Goal: Information Seeking & Learning: Learn about a topic

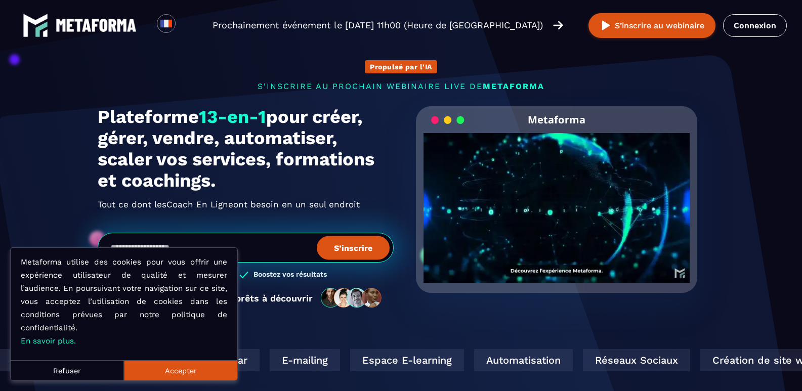
click at [190, 375] on button "Accepter" at bounding box center [180, 370] width 113 height 20
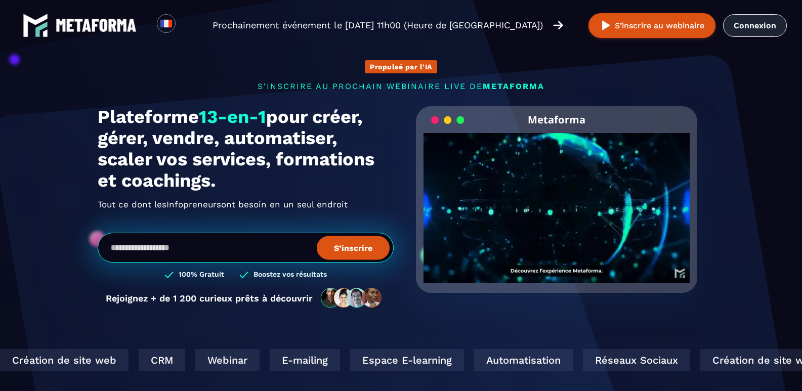
click at [749, 27] on link "Connexion" at bounding box center [755, 25] width 64 height 23
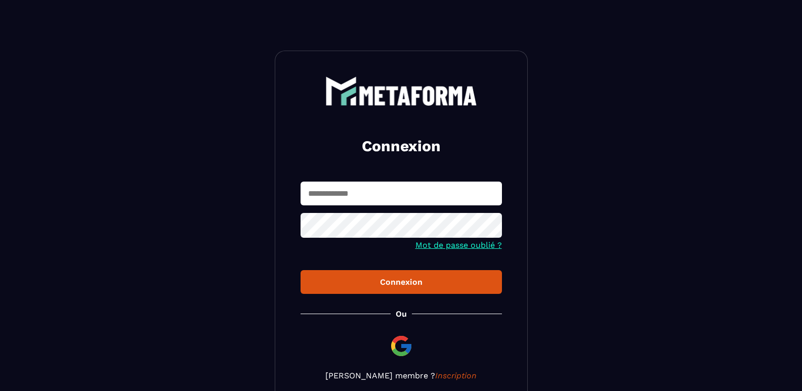
click at [319, 168] on div "Connexion Mot de passe oublié ? Connexion Ou Devenir membre ? Inscription" at bounding box center [401, 229] width 253 height 356
click at [342, 197] on input "text" at bounding box center [401, 194] width 201 height 24
type input "**********"
click at [301, 270] on button "Connexion" at bounding box center [401, 282] width 201 height 24
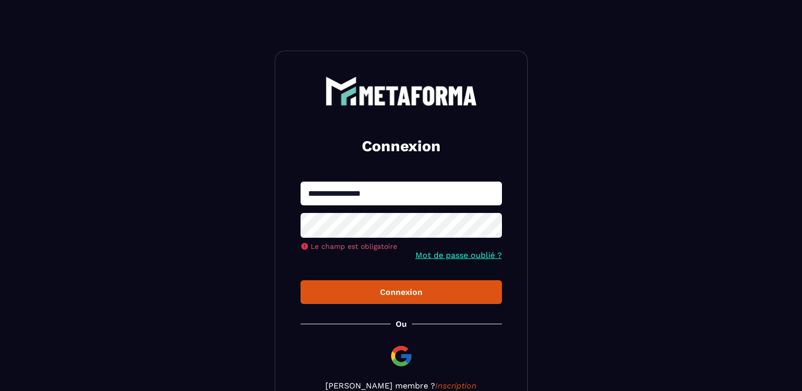
click at [301, 280] on button "Connexion" at bounding box center [401, 292] width 201 height 24
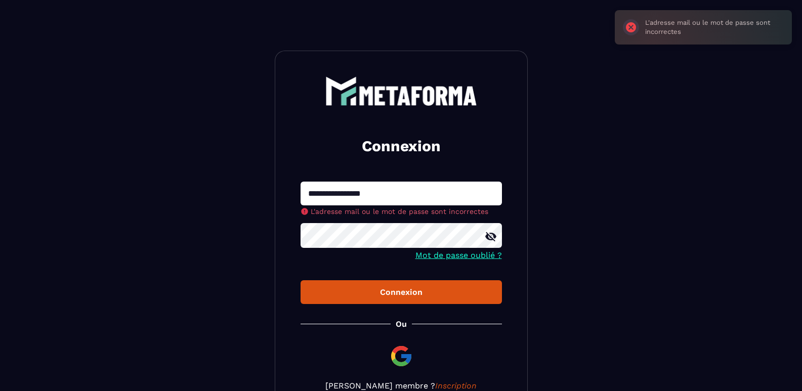
click at [249, 235] on section "**********" at bounding box center [401, 233] width 802 height 467
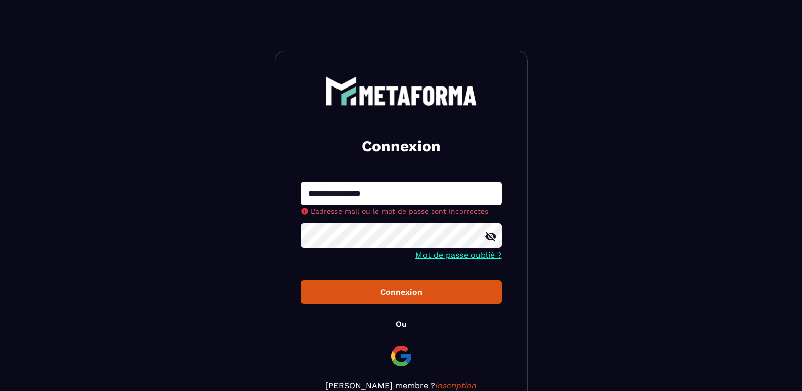
click at [301, 280] on button "Connexion" at bounding box center [401, 292] width 201 height 24
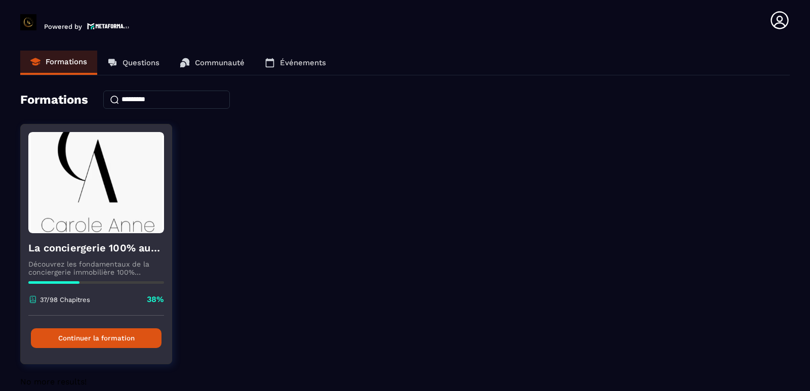
scroll to position [15, 0]
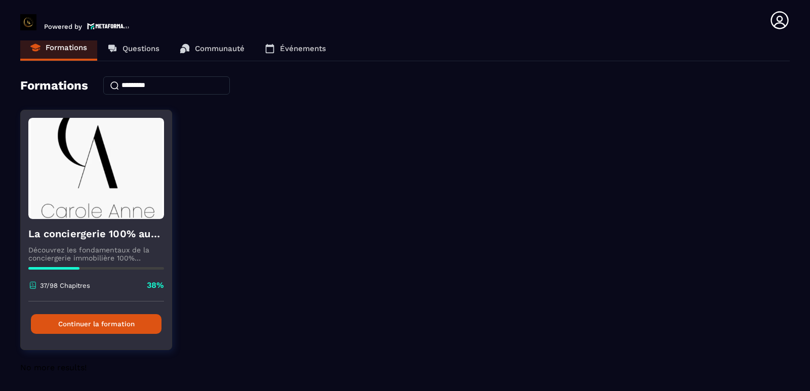
click at [97, 320] on button "Continuer la formation" at bounding box center [96, 324] width 131 height 20
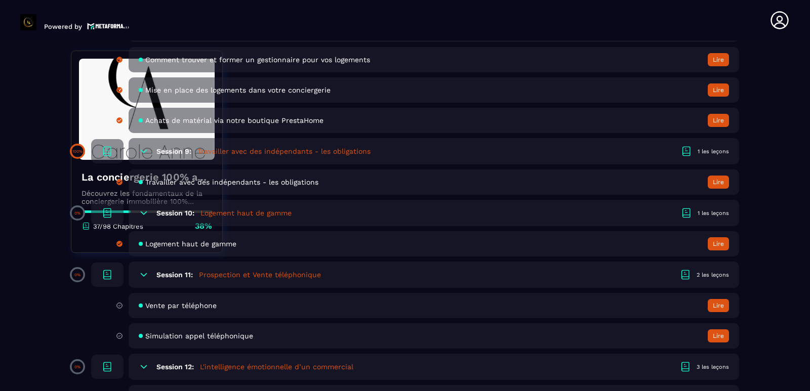
scroll to position [1164, 0]
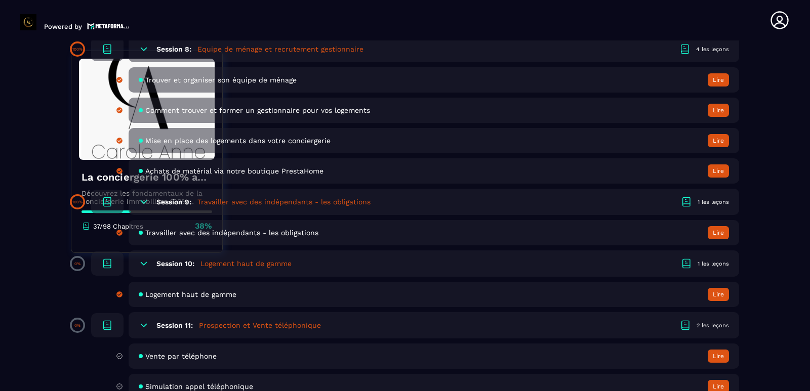
click at [144, 327] on icon at bounding box center [144, 325] width 6 height 3
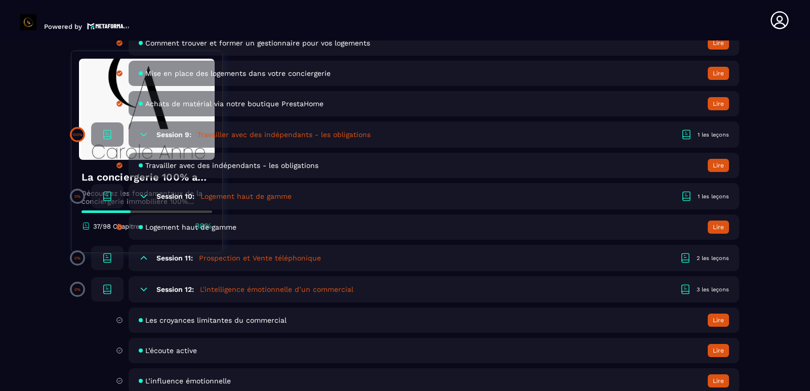
scroll to position [1215, 0]
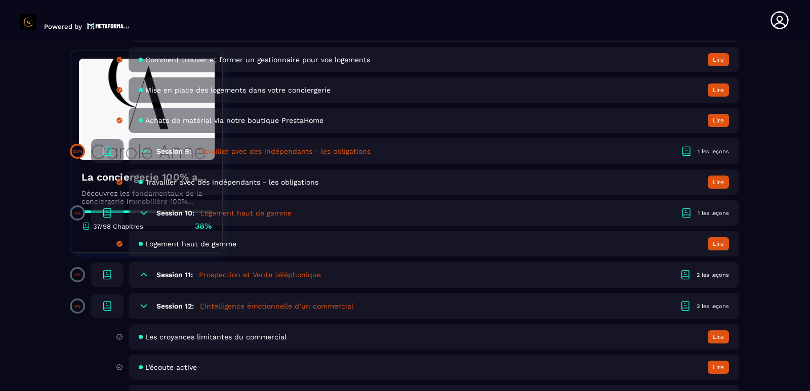
click at [144, 274] on icon at bounding box center [144, 274] width 6 height 3
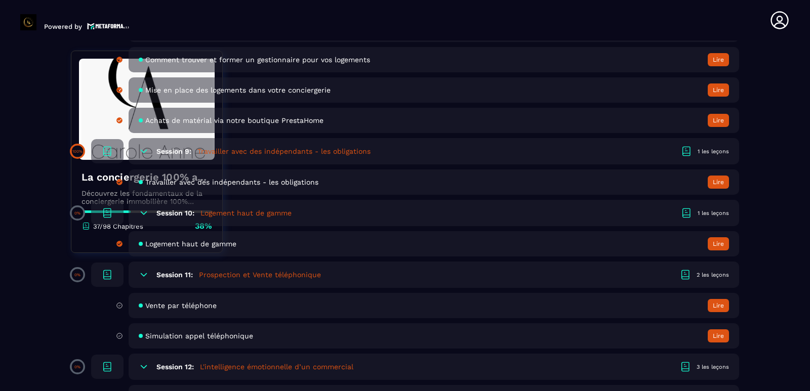
click at [186, 278] on h6 "Session 11:" at bounding box center [174, 275] width 36 height 8
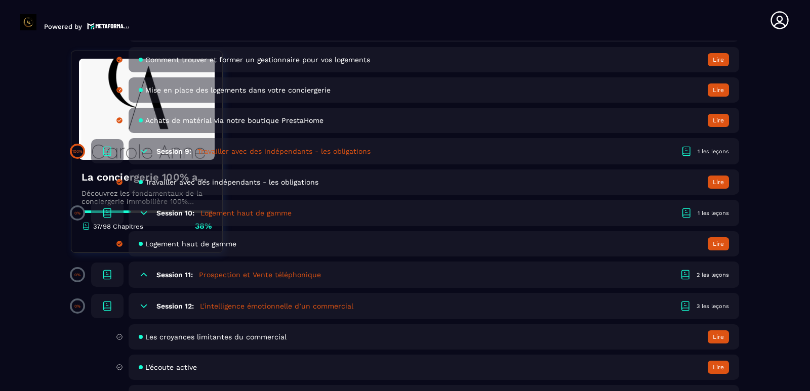
click at [184, 276] on h6 "Session 11:" at bounding box center [174, 275] width 36 height 8
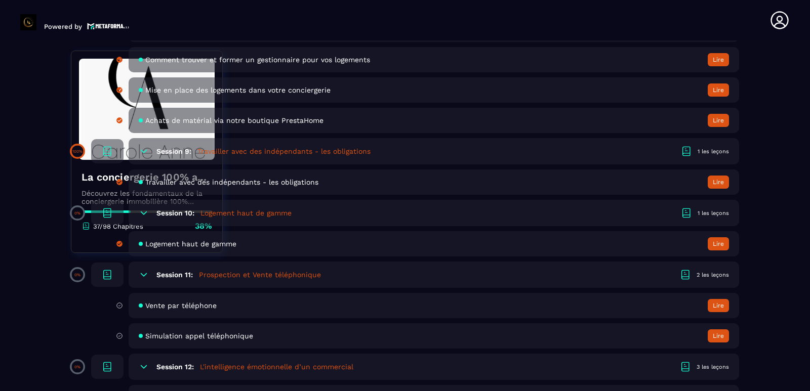
click at [181, 304] on span "Vente par téléphone" at bounding box center [180, 306] width 71 height 8
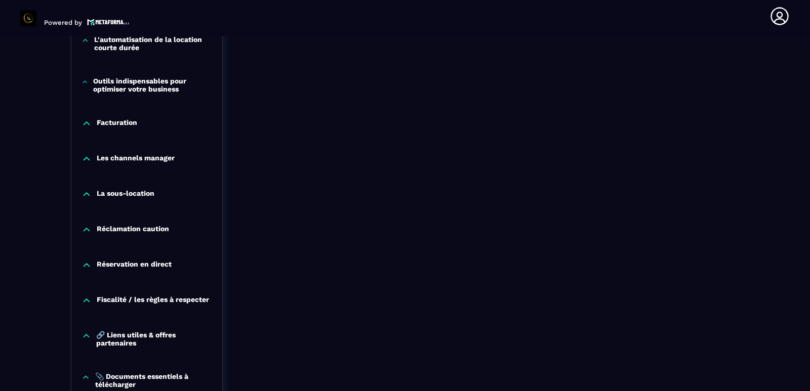
scroll to position [915, 0]
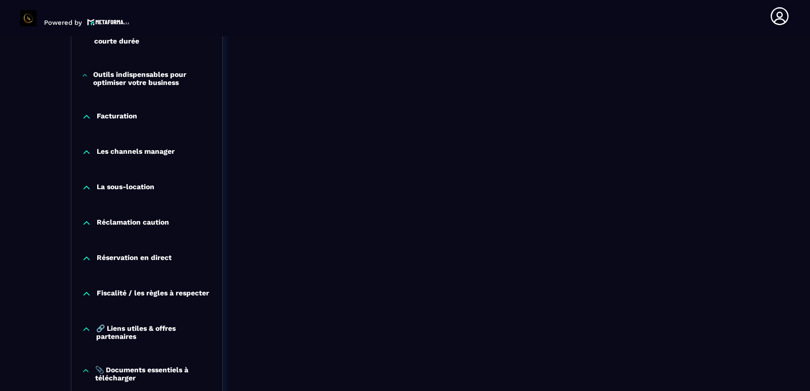
click at [98, 151] on p "Les channels manager" at bounding box center [136, 152] width 78 height 10
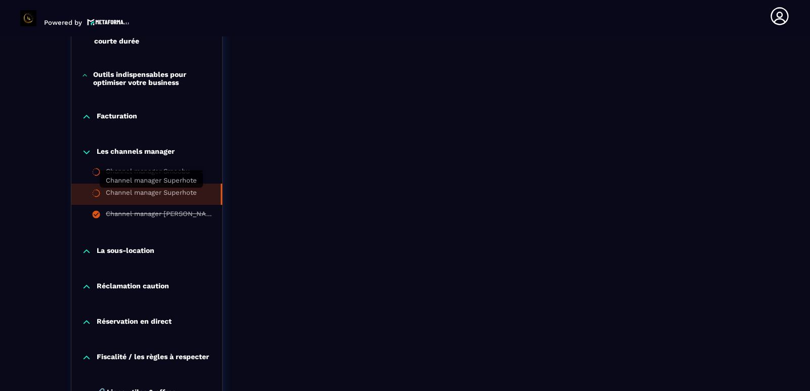
click at [149, 192] on div "Channel manager Superhote" at bounding box center [151, 194] width 91 height 11
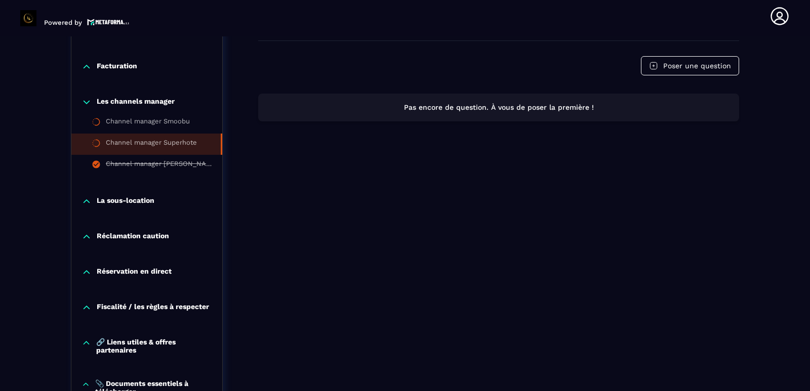
scroll to position [966, 0]
click at [85, 201] on icon at bounding box center [87, 200] width 6 height 3
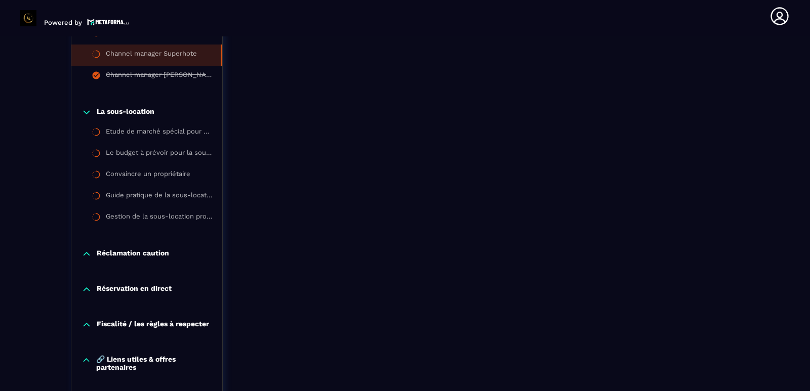
scroll to position [1118, 0]
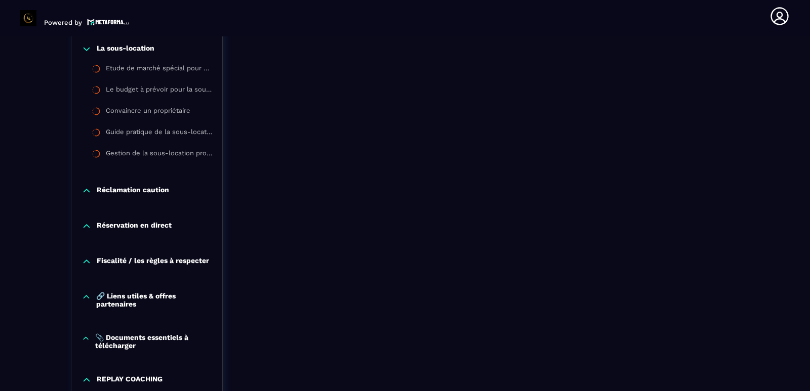
click at [87, 192] on icon at bounding box center [87, 191] width 10 height 10
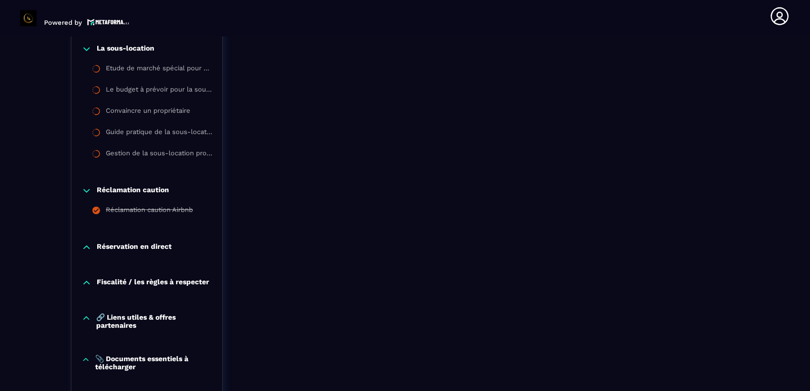
click at [88, 248] on icon at bounding box center [87, 247] width 6 height 3
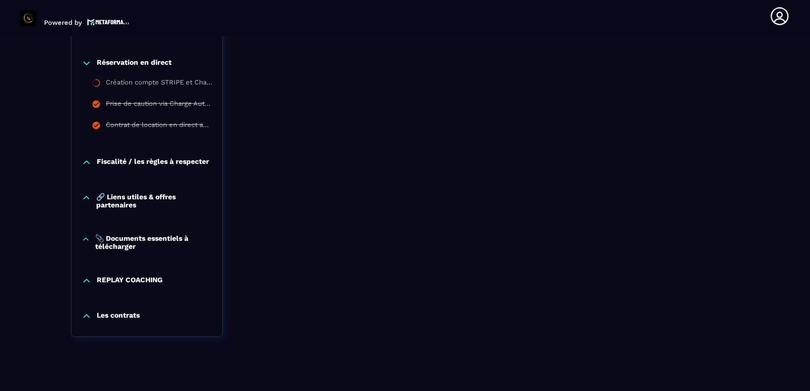
scroll to position [1314, 0]
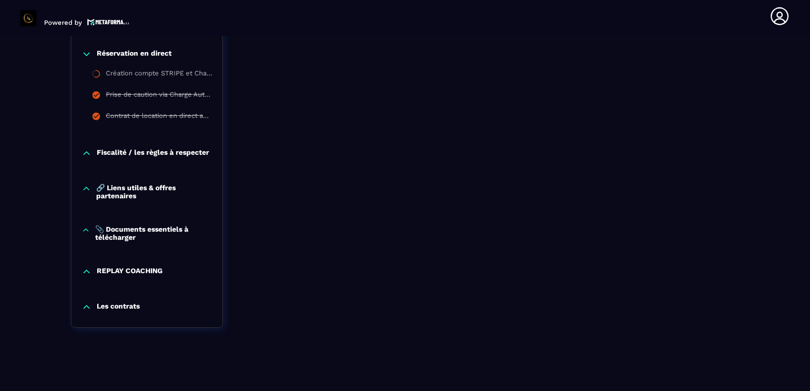
click at [86, 152] on icon at bounding box center [87, 153] width 6 height 3
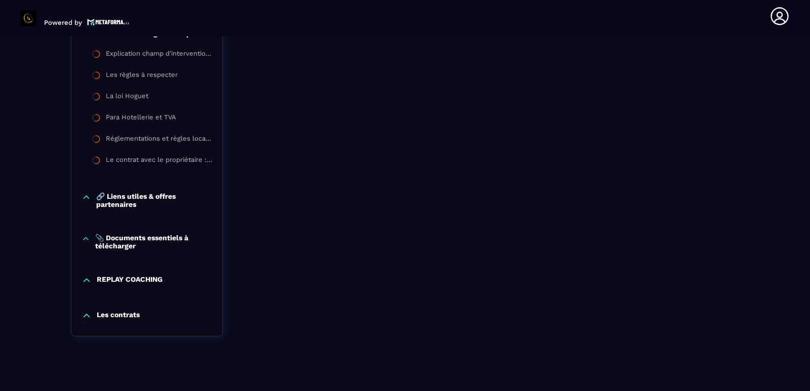
scroll to position [1442, 0]
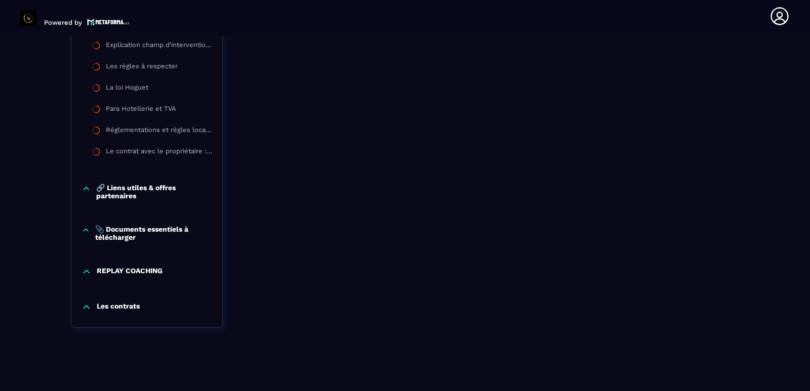
click at [86, 187] on icon at bounding box center [87, 189] width 10 height 10
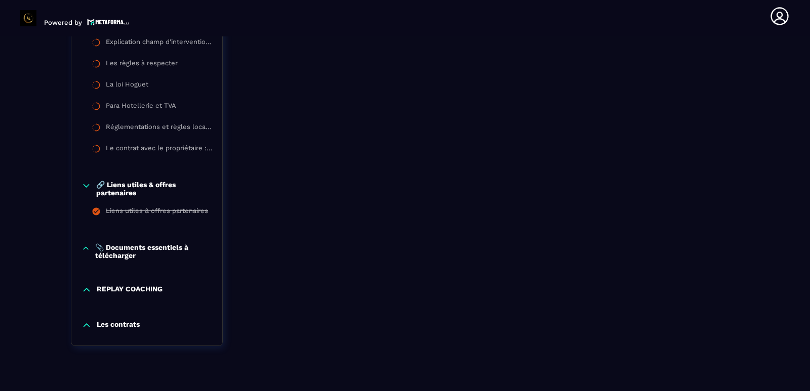
click at [88, 292] on icon at bounding box center [87, 290] width 6 height 3
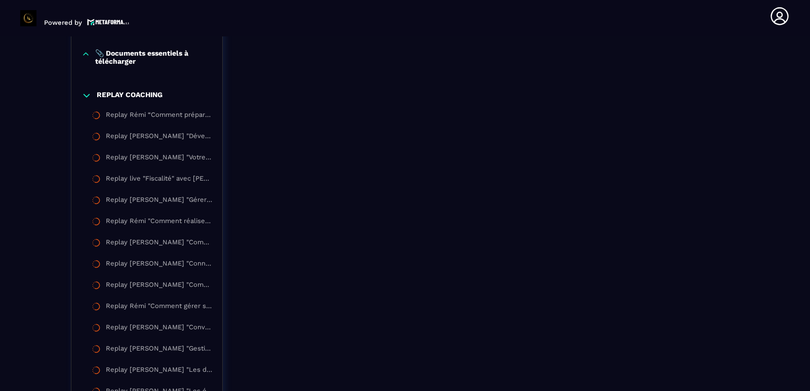
scroll to position [1644, 0]
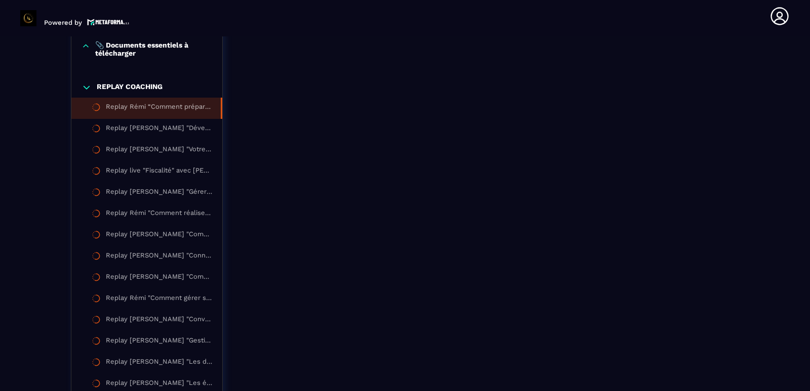
click at [161, 110] on div "Replay Rémi “Comment préparer l’été et signer des clients ?”" at bounding box center [158, 108] width 105 height 11
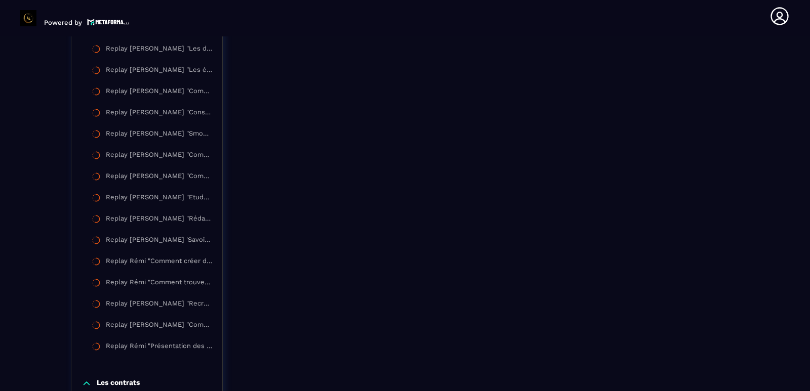
scroll to position [1936, 0]
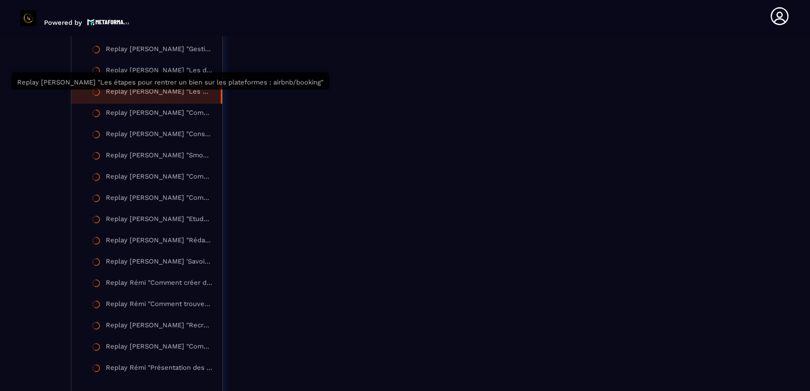
click at [154, 96] on div "Replay Sandrine "Les étapes pour rentrer un bien sur les plateformes : airbnb/b…" at bounding box center [158, 93] width 105 height 11
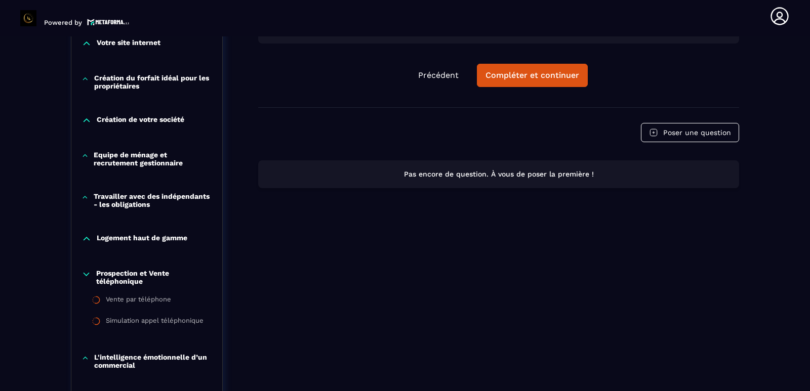
scroll to position [460, 0]
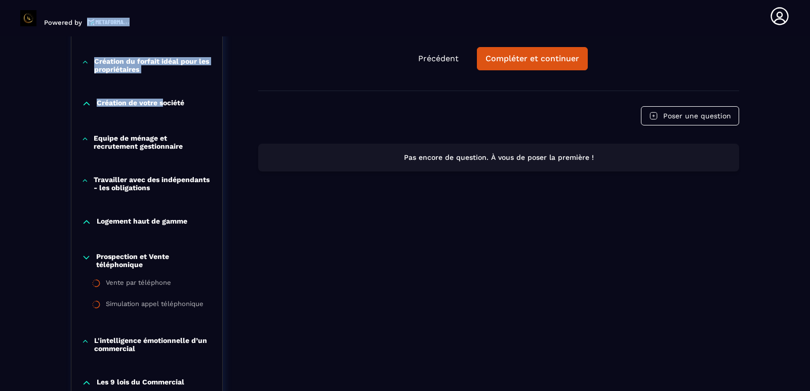
drag, startPoint x: 184, startPoint y: 3, endPoint x: 40, endPoint y: 0, distance: 143.3
click at [40, 0] on main "Powered by Francine Lany MFONO ONDO wuimaco@gmail.com Formations Questions Comm…" at bounding box center [405, 195] width 810 height 391
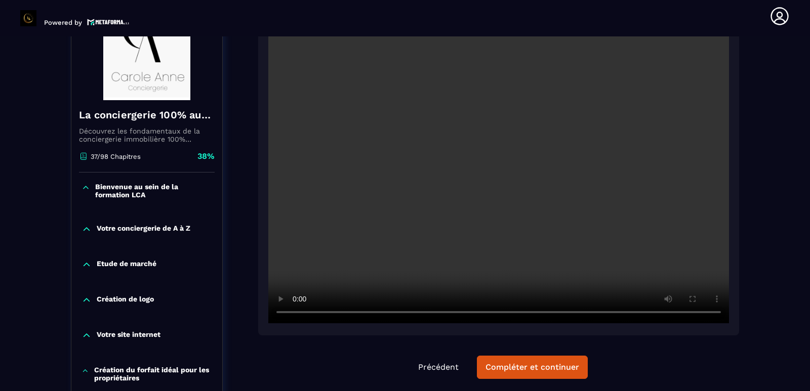
drag, startPoint x: 1, startPoint y: 226, endPoint x: 27, endPoint y: 227, distance: 26.8
click at [27, 227] on section "Formations Questions Communauté Événements Formations / La conciergerie 100% au…" at bounding box center [405, 213] width 810 height 355
click at [541, 371] on div "Compléter et continuer" at bounding box center [532, 367] width 94 height 10
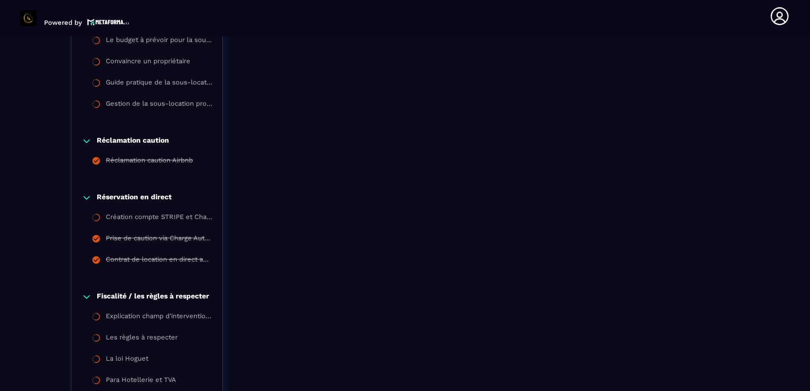
scroll to position [1168, 0]
click at [86, 142] on icon at bounding box center [87, 140] width 6 height 3
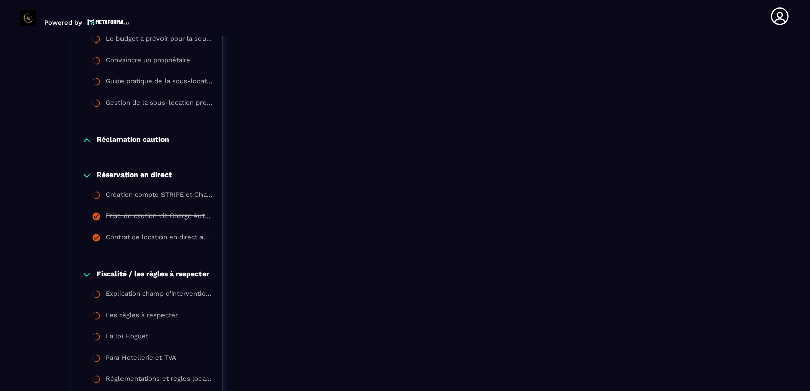
click at [88, 275] on icon at bounding box center [87, 274] width 6 height 3
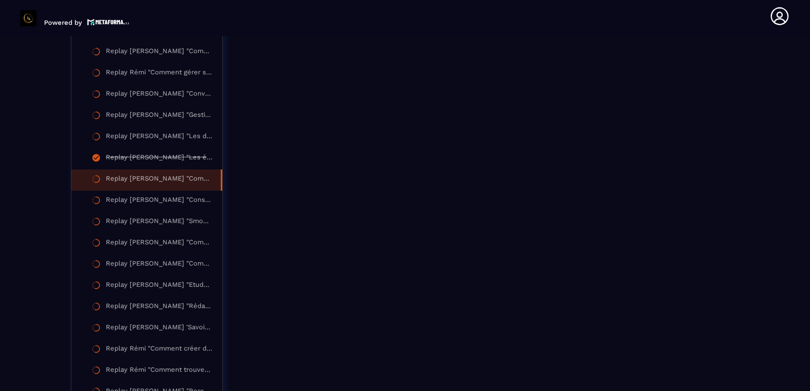
scroll to position [1725, 0]
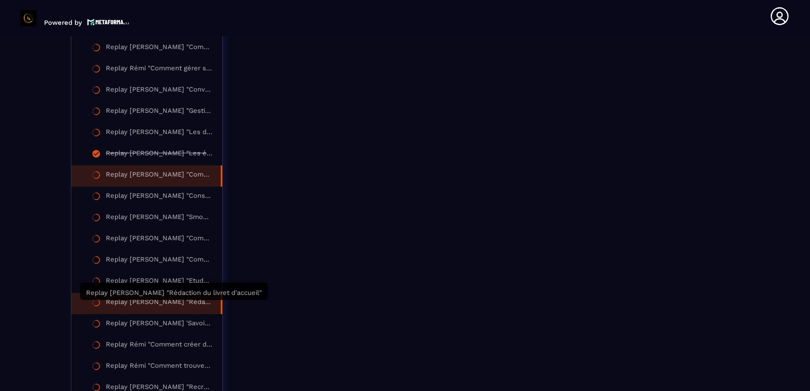
click at [162, 306] on div "Replay Florian "Rédaction du livret d'accueil"" at bounding box center [158, 303] width 105 height 11
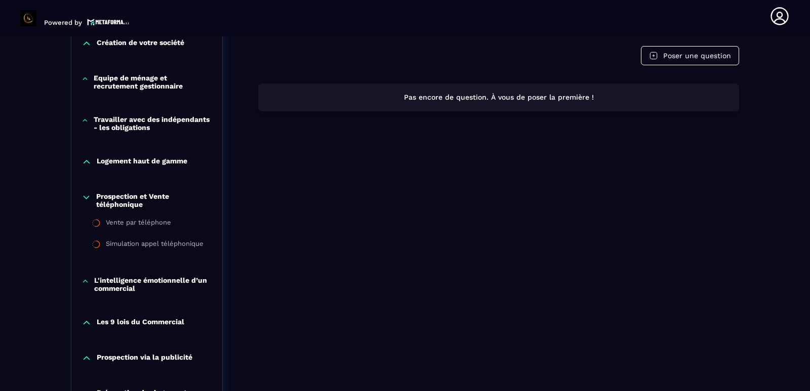
scroll to position [561, 0]
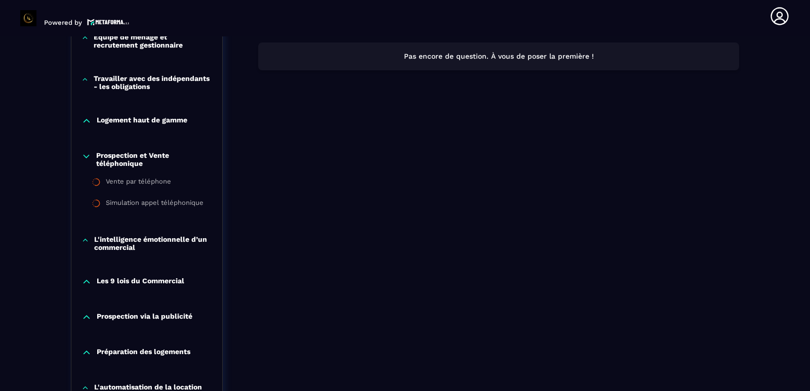
click at [89, 156] on icon at bounding box center [87, 156] width 10 height 10
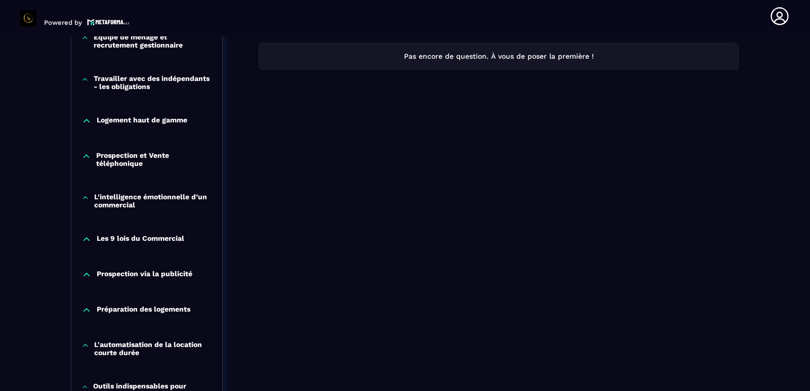
click at [82, 80] on icon at bounding box center [85, 79] width 7 height 10
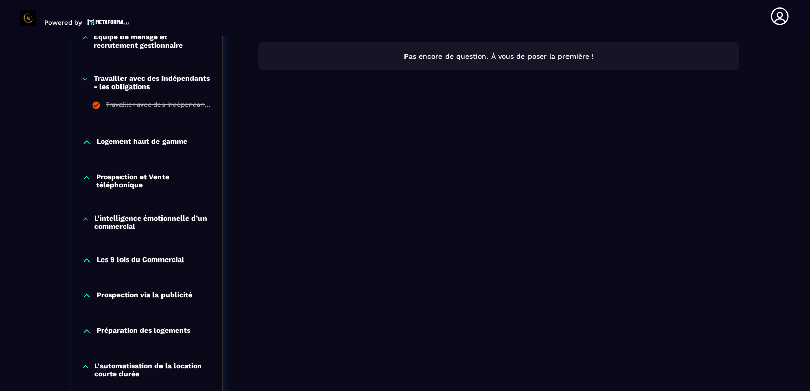
click at [82, 80] on icon at bounding box center [85, 79] width 7 height 10
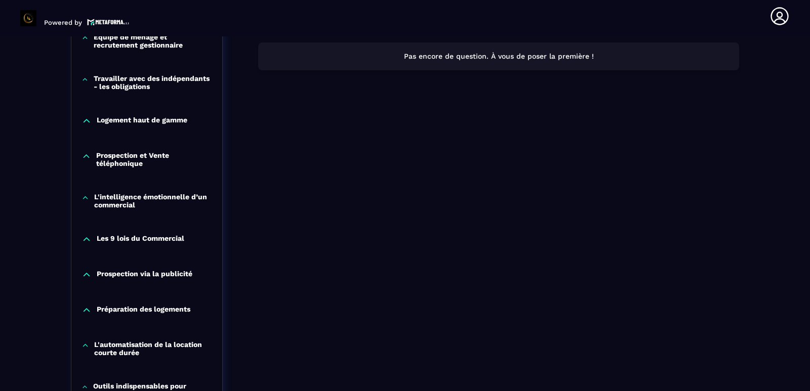
click at [88, 121] on icon at bounding box center [87, 120] width 6 height 3
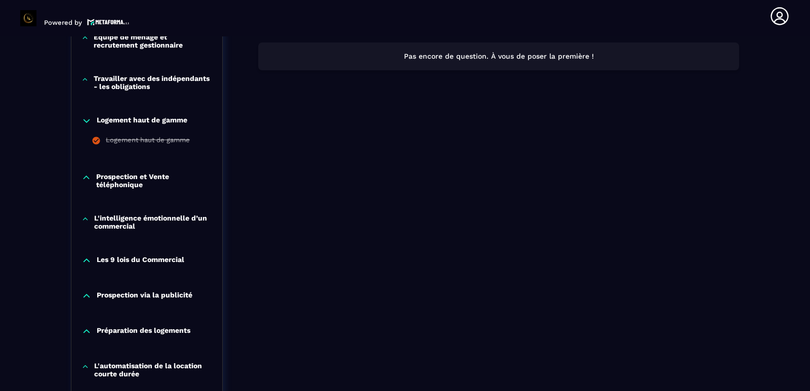
click at [88, 121] on icon at bounding box center [87, 120] width 6 height 3
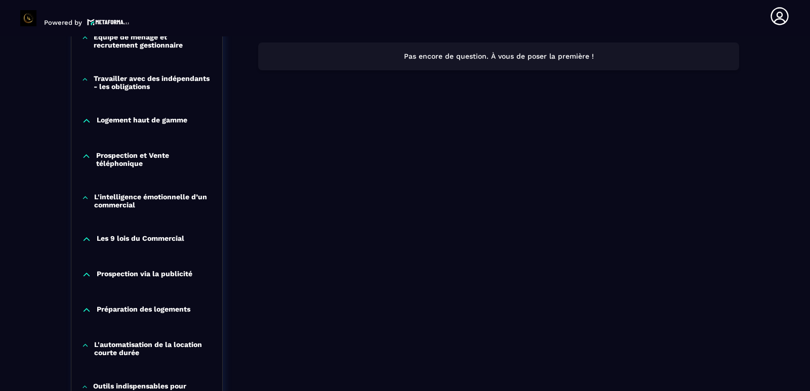
click at [85, 309] on icon at bounding box center [87, 310] width 10 height 10
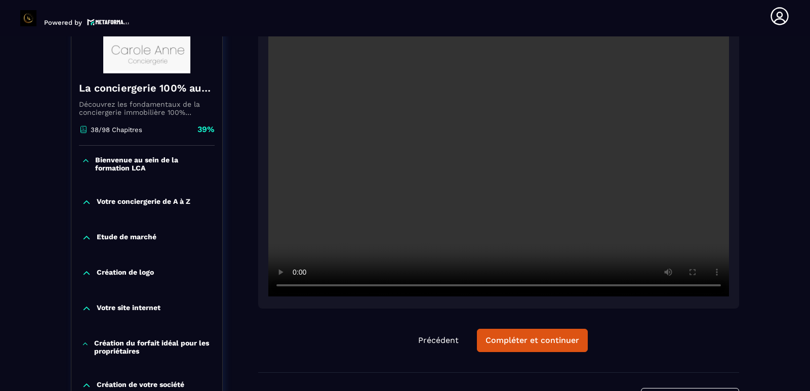
scroll to position [358, 0]
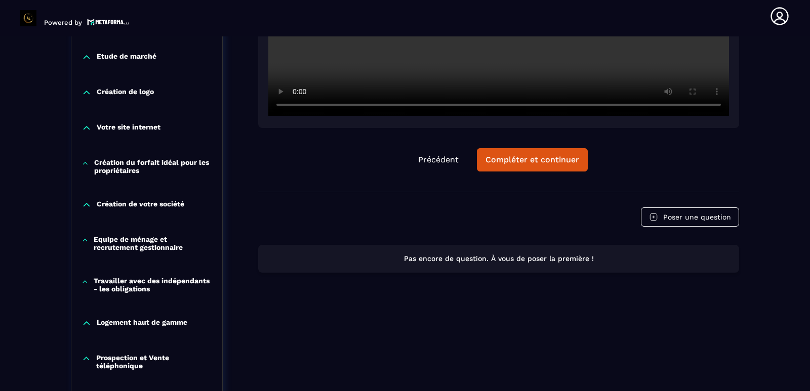
click at [88, 57] on icon at bounding box center [87, 57] width 6 height 3
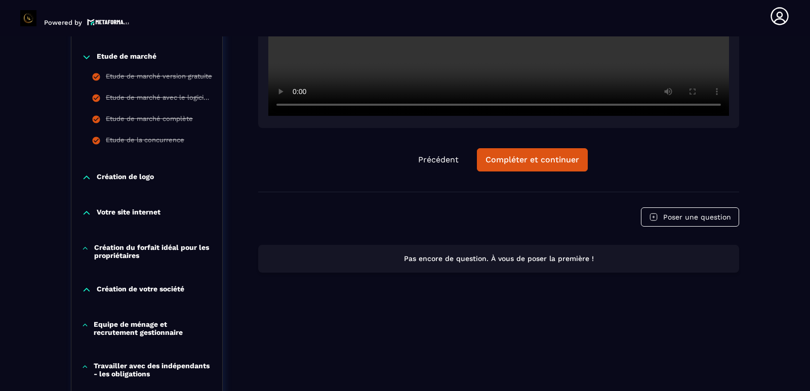
click at [86, 179] on icon at bounding box center [87, 178] width 10 height 10
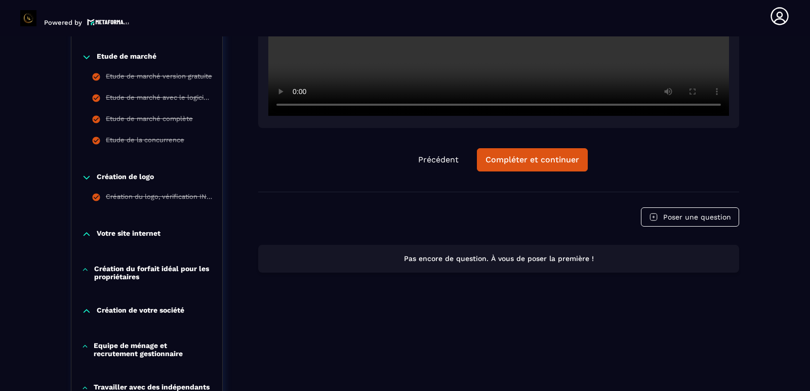
click at [86, 57] on icon at bounding box center [87, 57] width 10 height 10
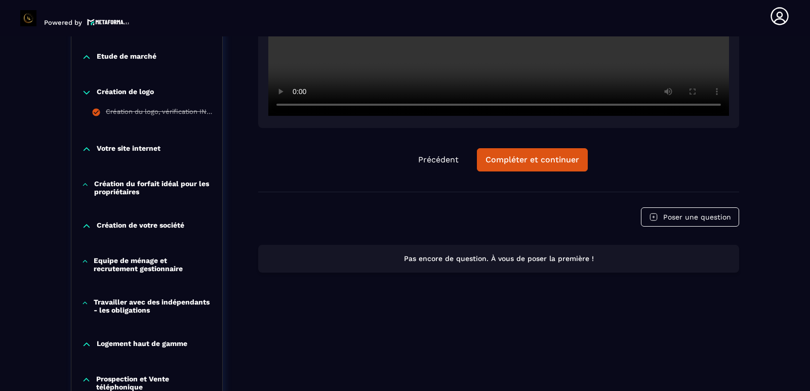
click at [86, 150] on icon at bounding box center [87, 149] width 10 height 10
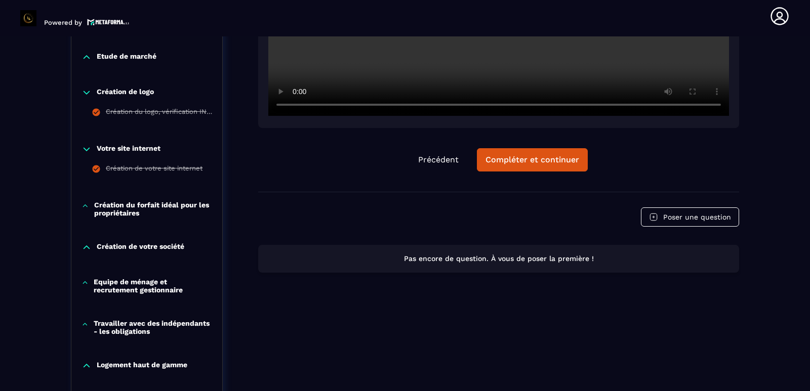
click at [86, 150] on icon at bounding box center [87, 149] width 6 height 3
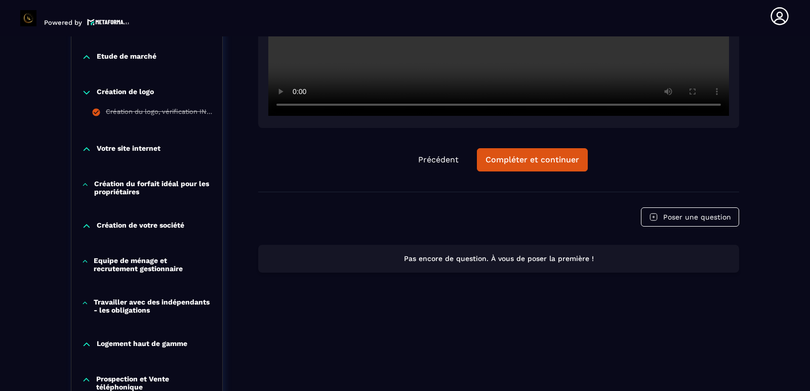
click at [87, 186] on icon at bounding box center [86, 185] width 8 height 10
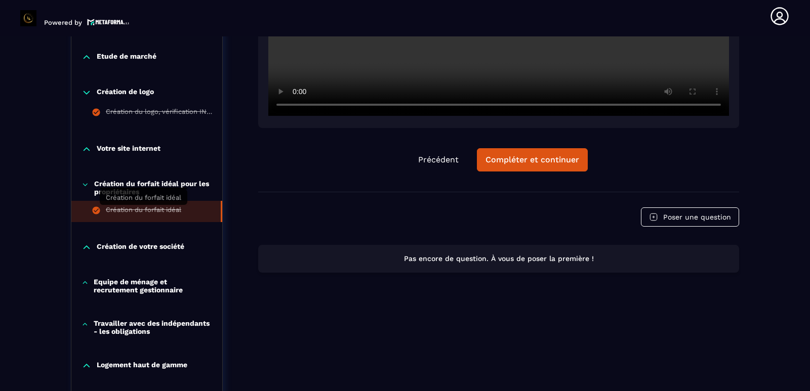
click at [126, 210] on div "Création du forfait idéal" at bounding box center [143, 211] width 75 height 11
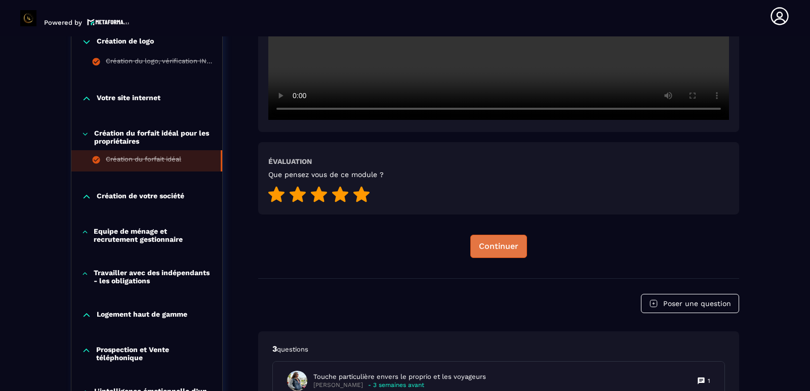
scroll to position [510, 0]
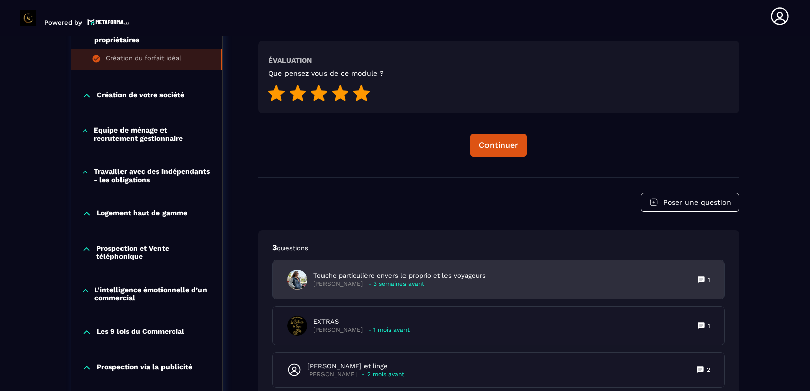
click at [431, 280] on p "Touche particulière envers le proprio et les voyageurs" at bounding box center [399, 275] width 173 height 9
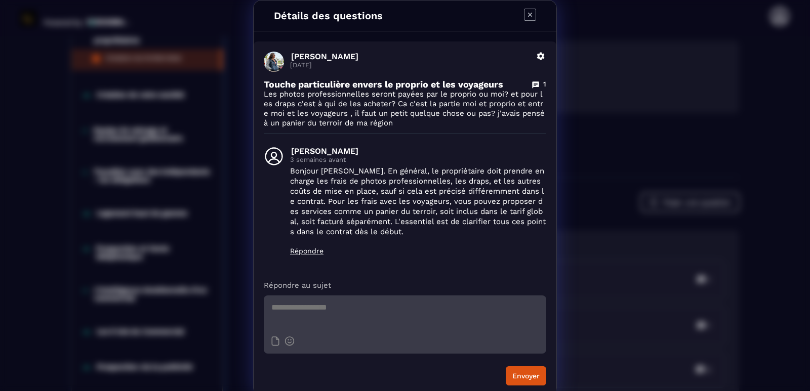
click at [524, 14] on icon "Modal window" at bounding box center [530, 15] width 12 height 12
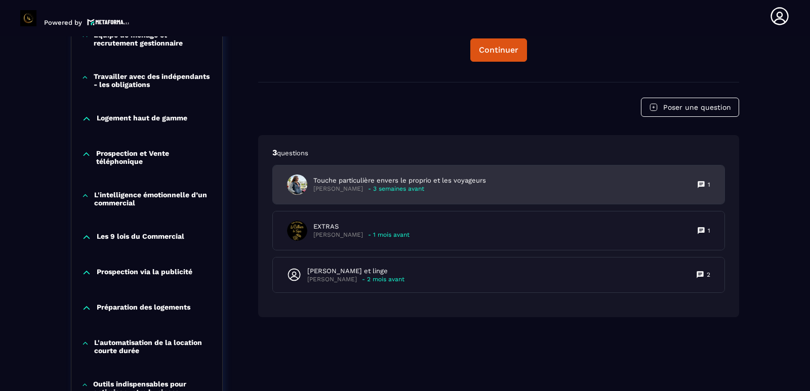
scroll to position [612, 0]
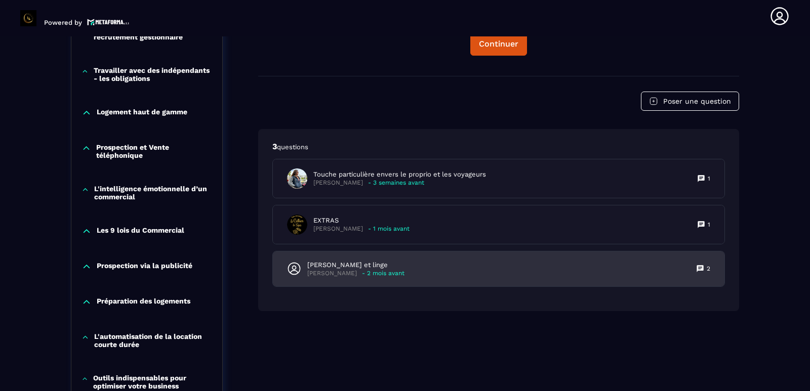
click at [408, 275] on div "Ménage et linge Sabrina Rodet - 2 mois avant 2" at bounding box center [499, 269] width 452 height 35
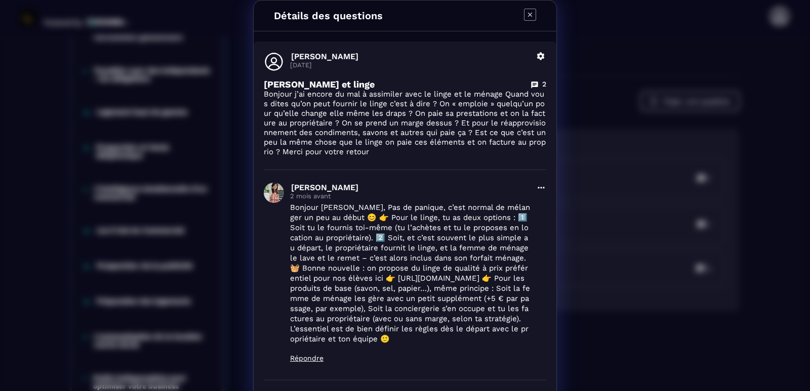
click at [526, 16] on icon "Modal window" at bounding box center [530, 15] width 12 height 12
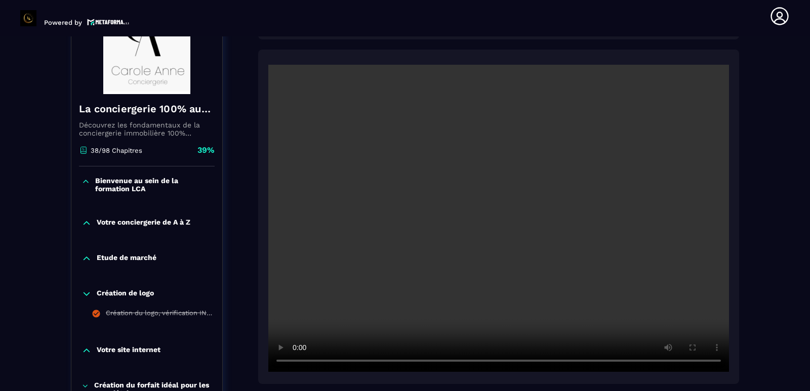
scroll to position [156, 0]
click at [84, 186] on icon at bounding box center [86, 183] width 9 height 10
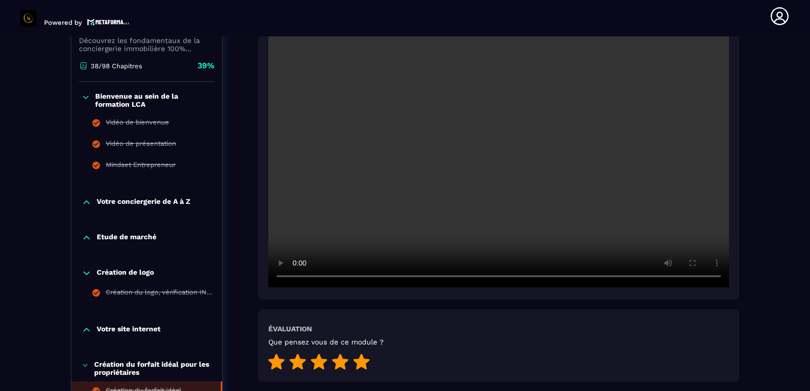
scroll to position [257, 0]
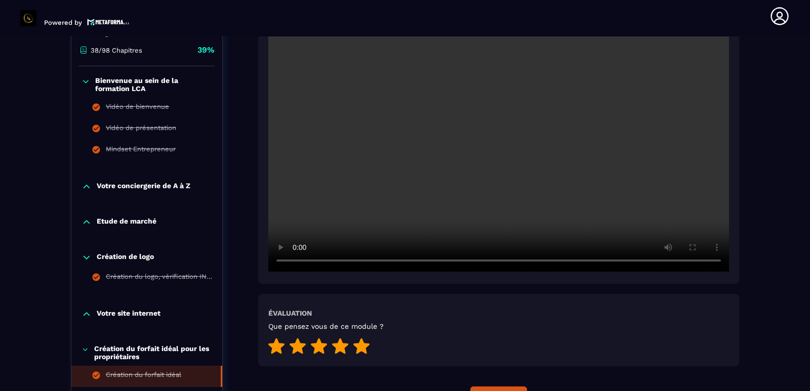
click at [88, 84] on icon at bounding box center [86, 81] width 9 height 10
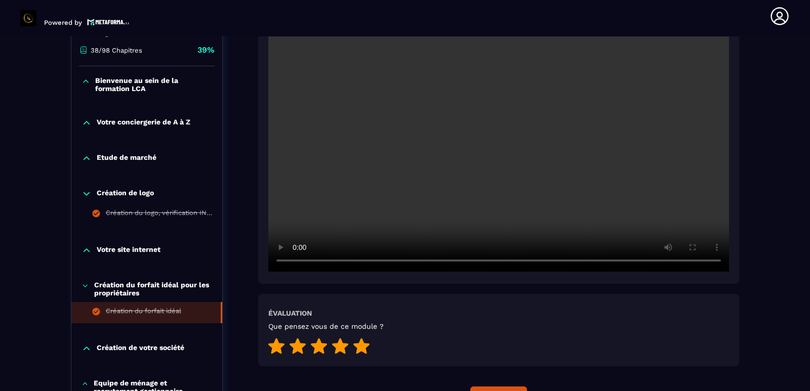
click at [86, 122] on icon at bounding box center [87, 122] width 6 height 3
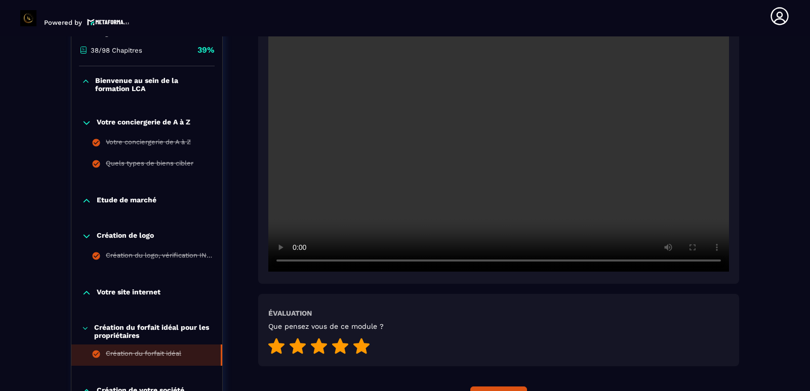
click at [86, 123] on icon at bounding box center [87, 122] width 6 height 3
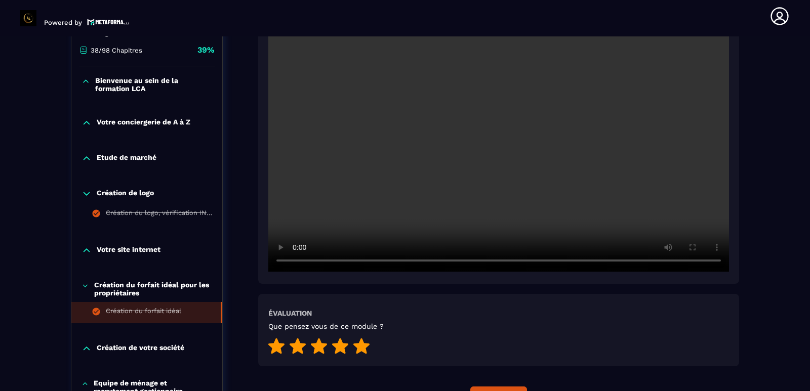
click at [85, 158] on icon at bounding box center [87, 158] width 10 height 10
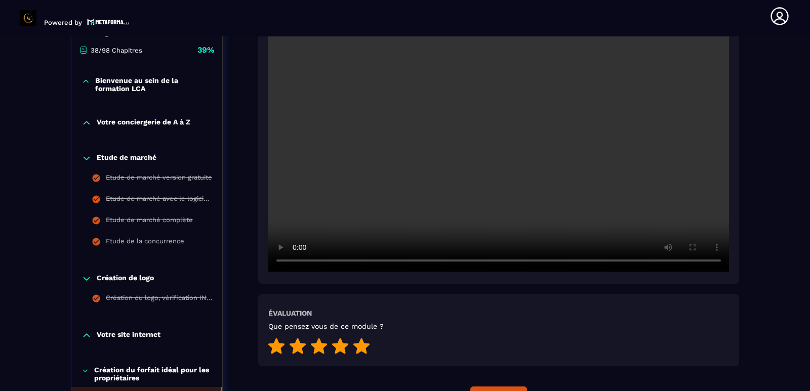
scroll to position [207, 0]
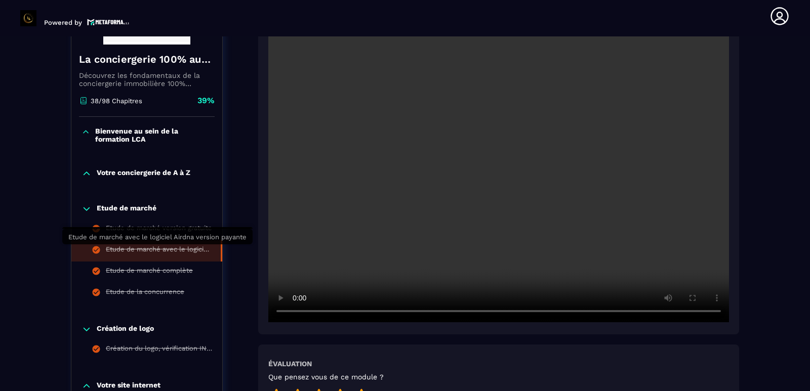
click at [149, 251] on div "Etude de marché avec le logiciel Airdna version payante" at bounding box center [158, 251] width 105 height 11
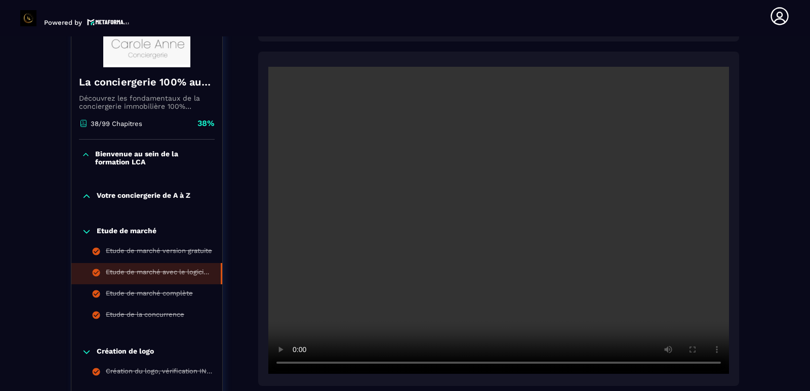
scroll to position [207, 0]
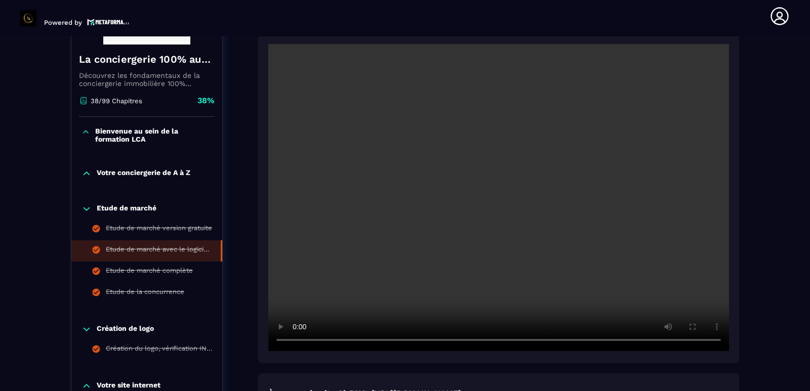
click at [89, 210] on icon at bounding box center [87, 209] width 10 height 10
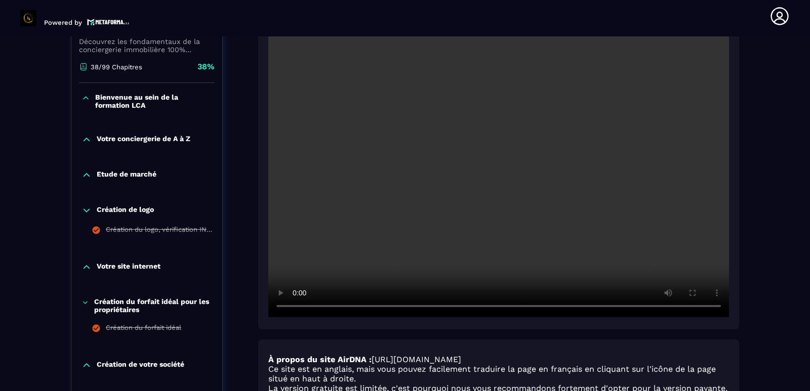
scroll to position [257, 0]
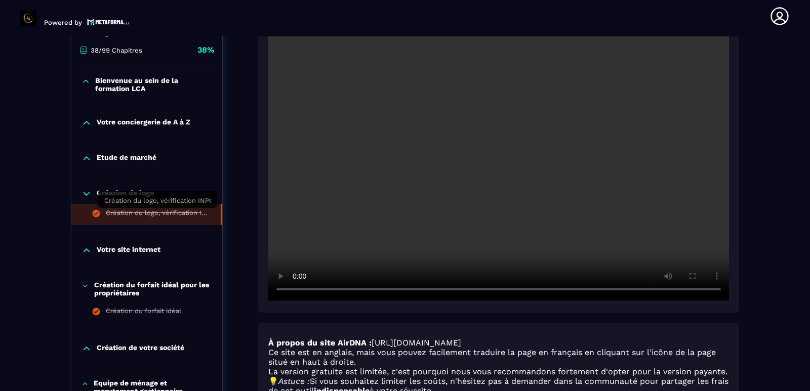
click at [150, 216] on div "Création du logo, vérification INPI" at bounding box center [158, 214] width 105 height 11
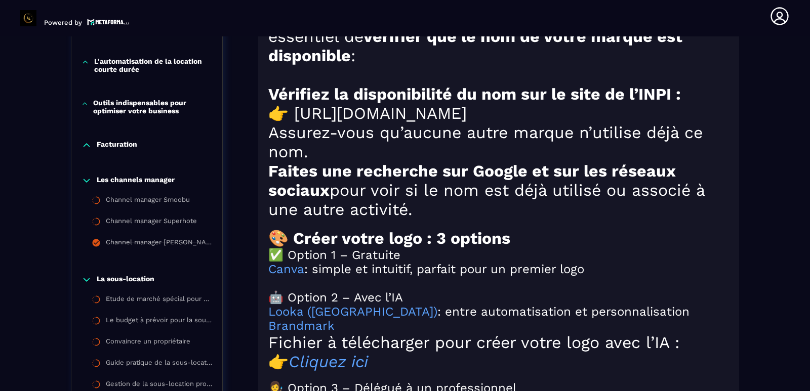
scroll to position [962, 0]
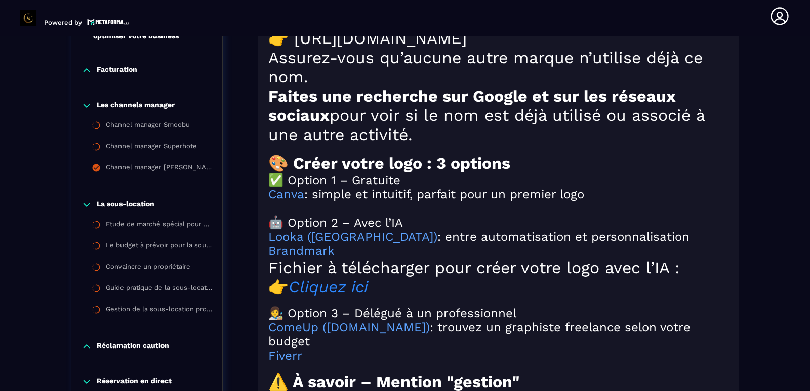
click at [323, 297] on em "Cliquez ici" at bounding box center [328, 286] width 79 height 19
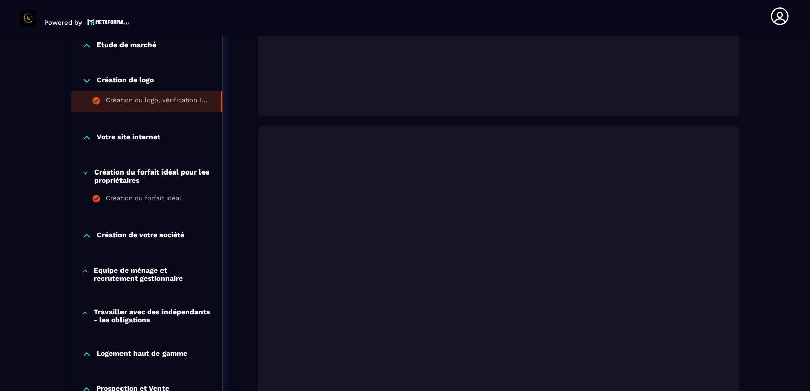
scroll to position [354, 0]
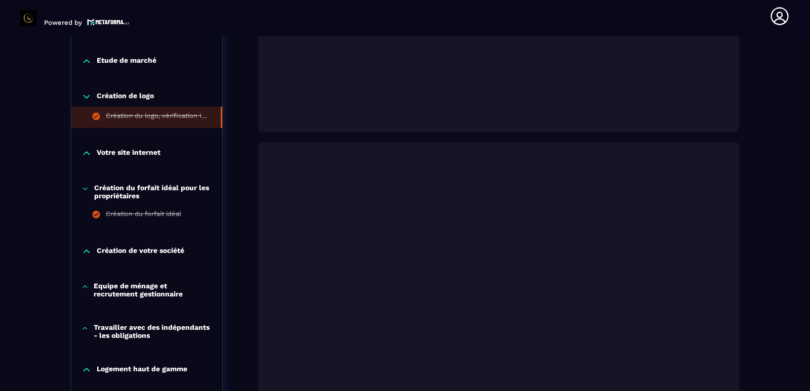
click at [83, 93] on icon at bounding box center [87, 97] width 10 height 10
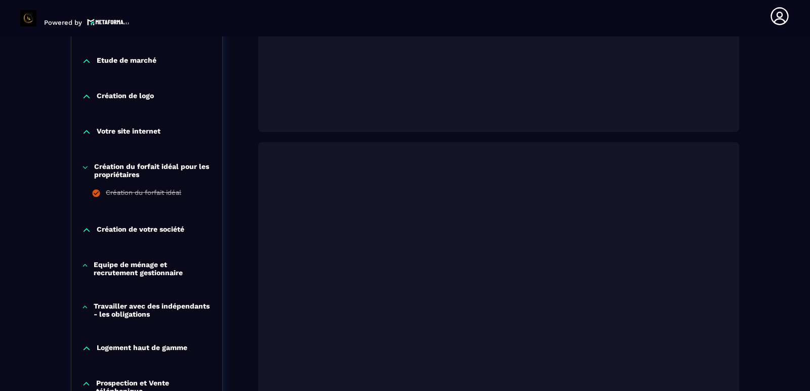
click at [88, 134] on icon at bounding box center [87, 132] width 10 height 10
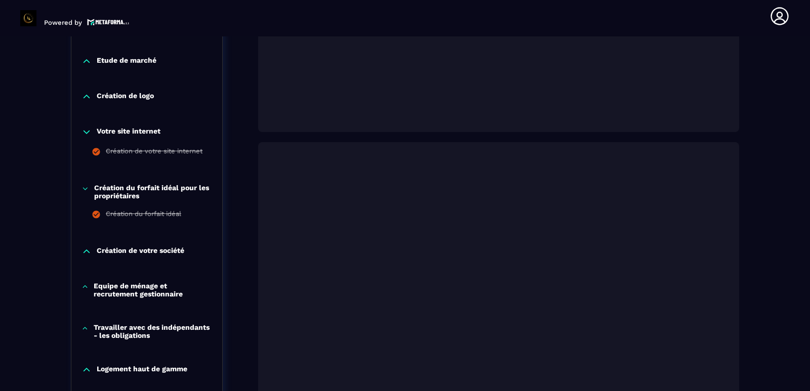
click at [86, 132] on icon at bounding box center [87, 132] width 10 height 10
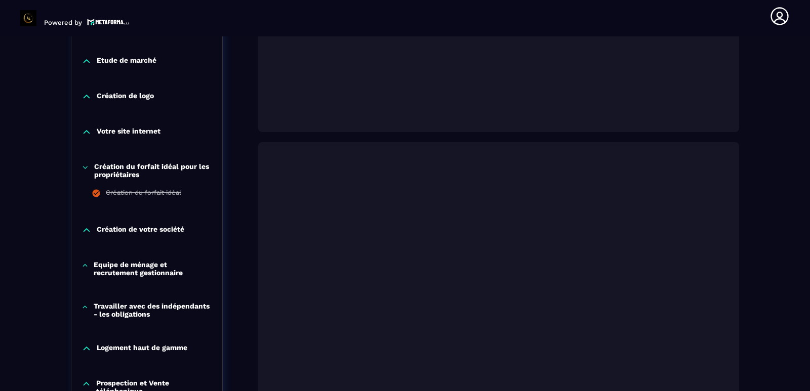
click at [86, 168] on icon at bounding box center [85, 168] width 5 height 2
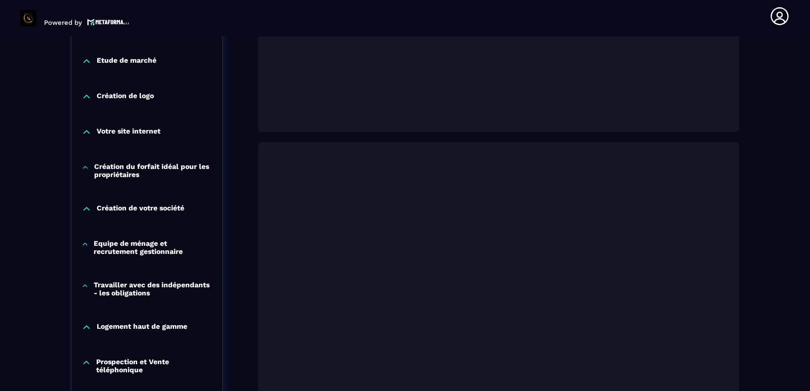
click at [87, 207] on icon at bounding box center [87, 209] width 10 height 10
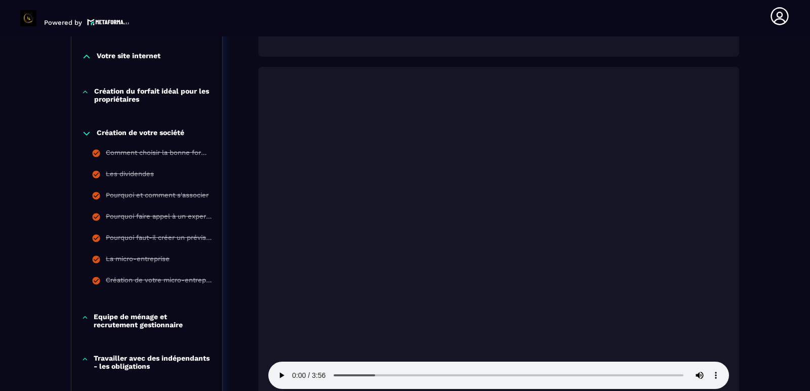
scroll to position [456, 0]
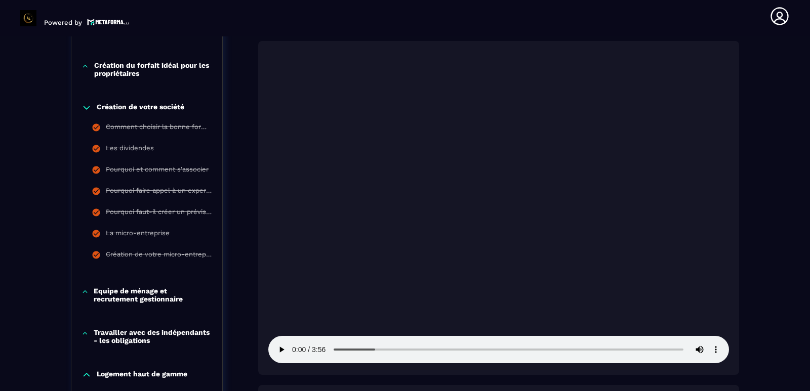
click at [87, 108] on icon at bounding box center [87, 108] width 10 height 10
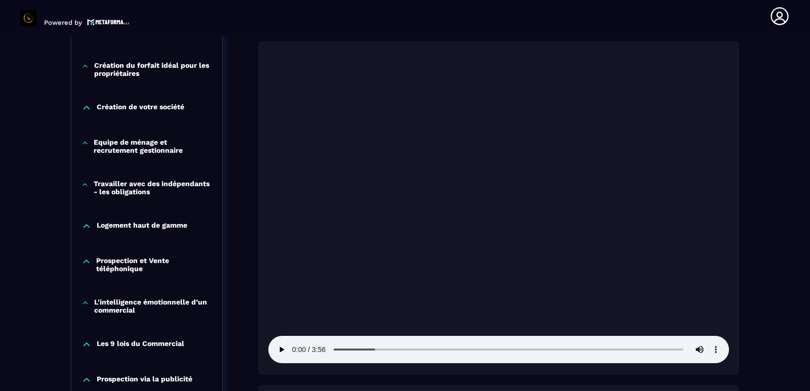
click at [85, 144] on icon at bounding box center [85, 143] width 7 height 10
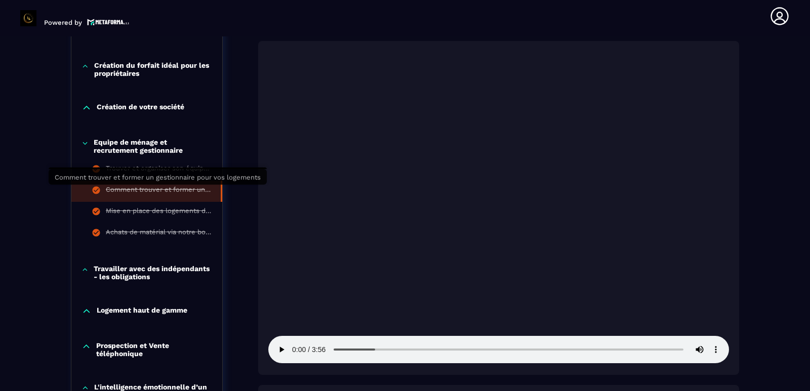
click at [139, 191] on div "Comment trouver et former un gestionnaire pour vos logements" at bounding box center [158, 191] width 105 height 11
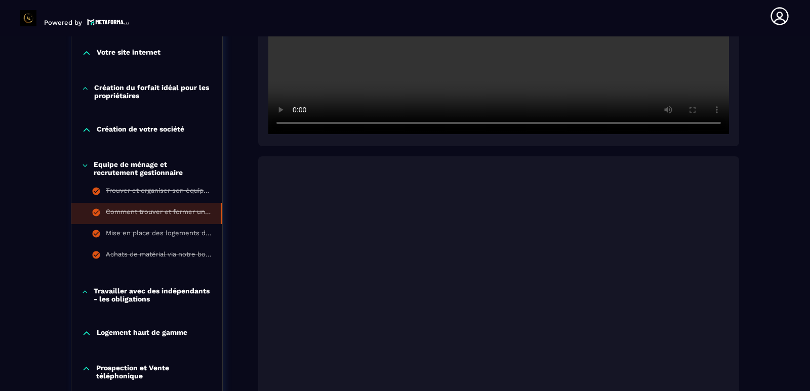
scroll to position [510, 0]
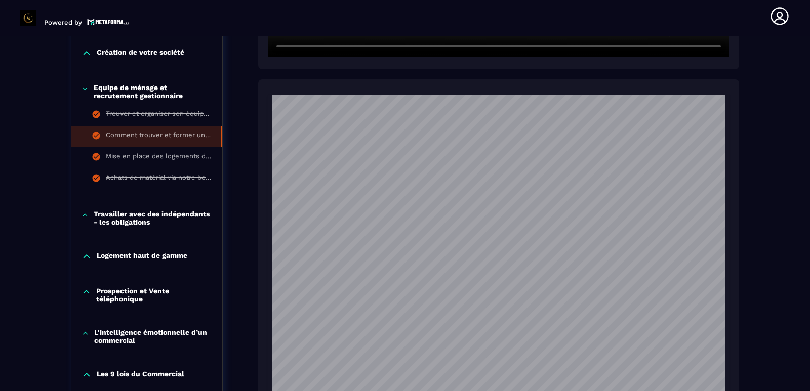
click at [86, 90] on icon at bounding box center [85, 89] width 4 height 2
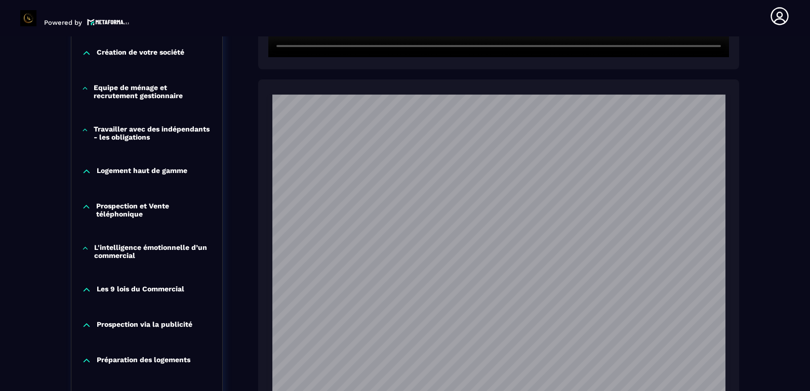
click at [85, 130] on icon at bounding box center [85, 130] width 7 height 10
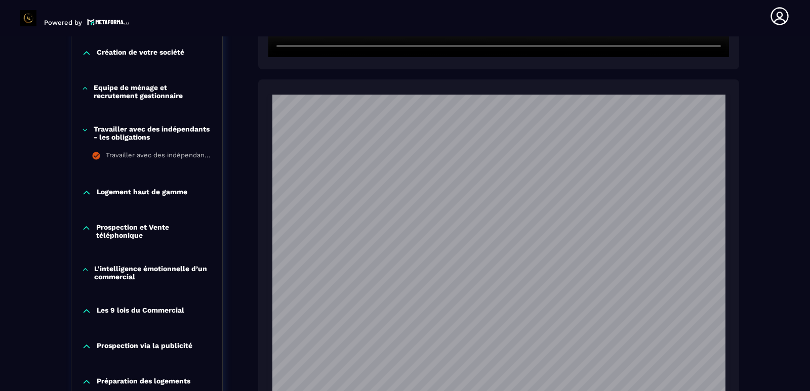
click at [85, 130] on icon at bounding box center [85, 130] width 7 height 10
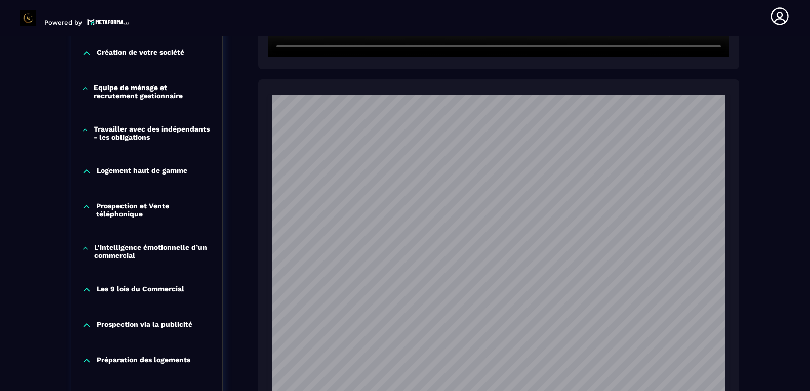
click at [88, 170] on icon at bounding box center [87, 172] width 10 height 10
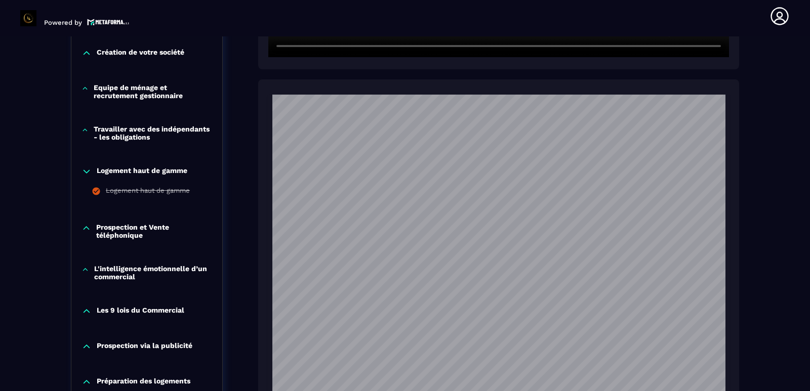
click at [87, 173] on icon at bounding box center [87, 171] width 6 height 3
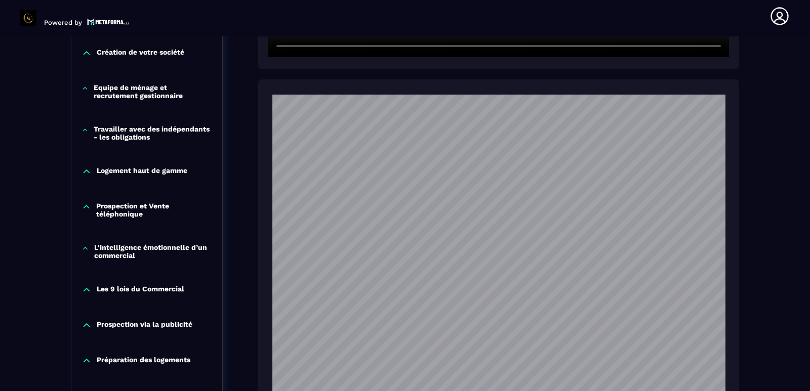
click at [87, 207] on icon at bounding box center [87, 207] width 10 height 10
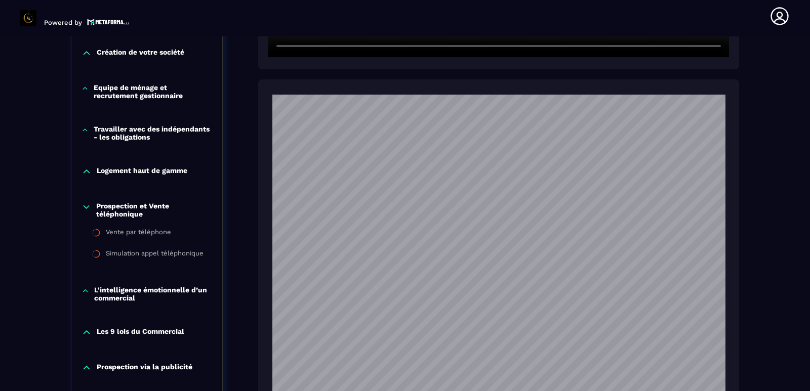
click at [87, 207] on icon at bounding box center [87, 207] width 10 height 10
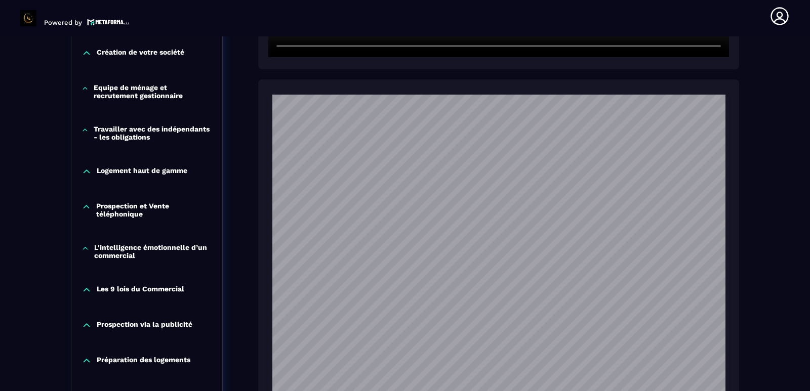
click at [84, 246] on icon at bounding box center [86, 248] width 8 height 10
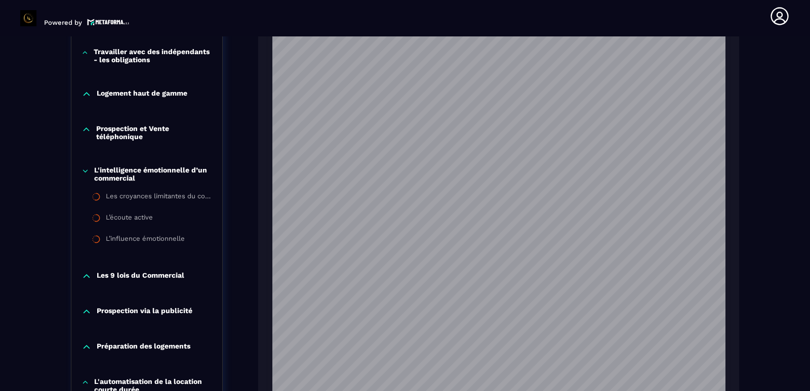
scroll to position [662, 0]
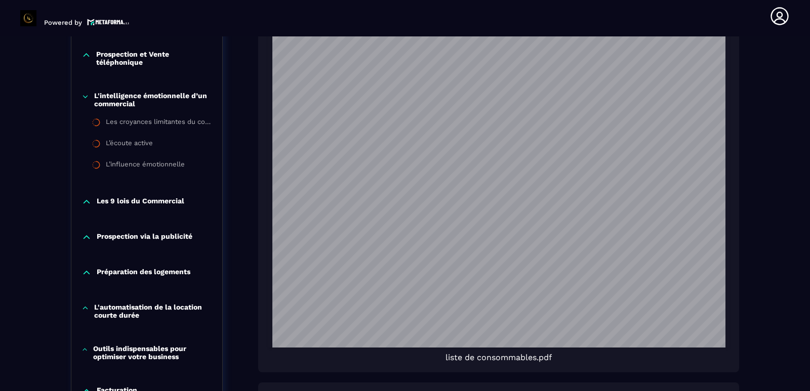
click at [86, 95] on icon at bounding box center [86, 97] width 8 height 10
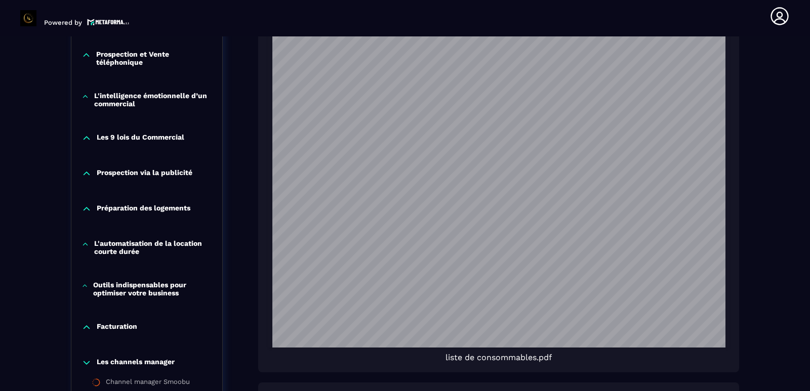
click at [89, 139] on icon at bounding box center [87, 138] width 6 height 3
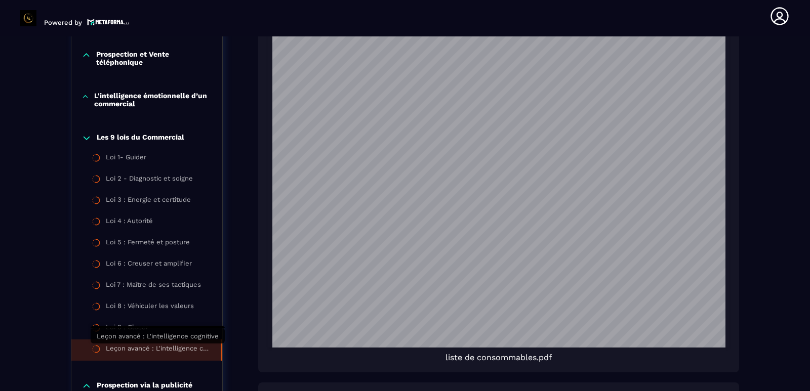
click at [142, 349] on div "Leçon avancé : L'intelligence cognitive" at bounding box center [158, 350] width 105 height 11
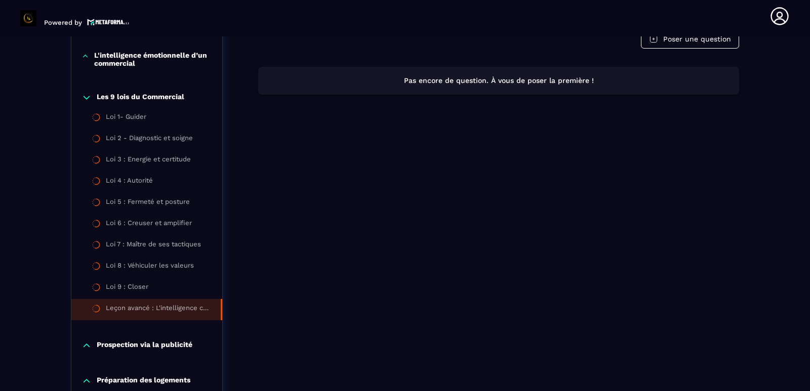
scroll to position [713, 0]
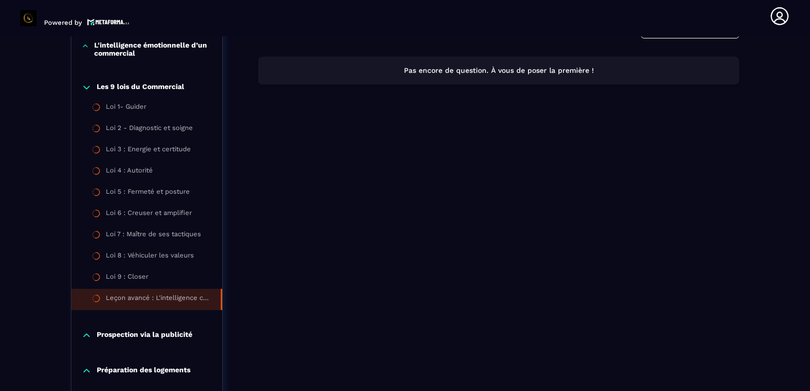
click at [85, 88] on icon at bounding box center [87, 87] width 6 height 3
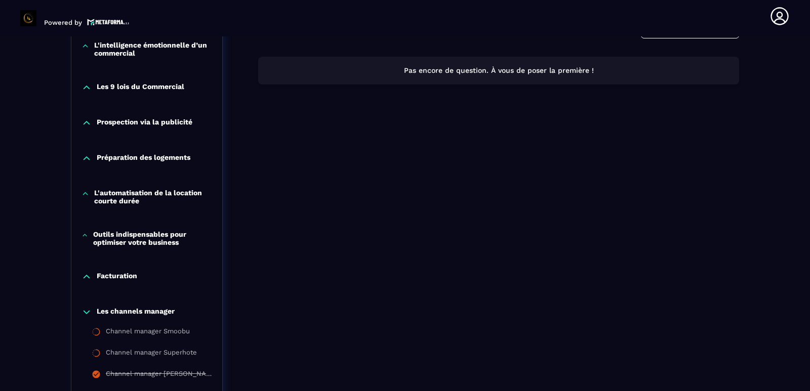
click at [88, 120] on icon at bounding box center [87, 123] width 10 height 10
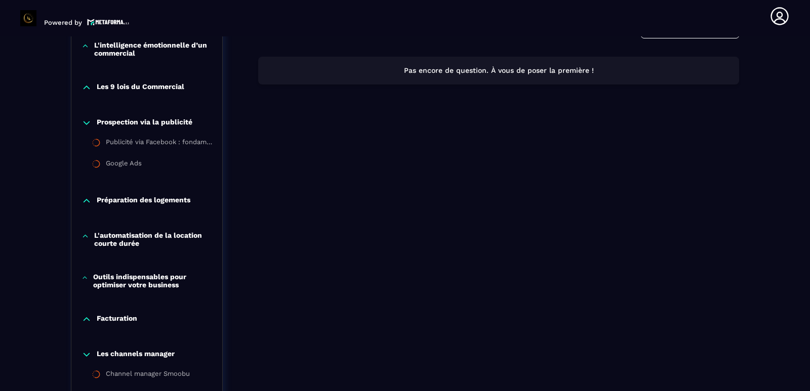
click at [87, 123] on icon at bounding box center [87, 123] width 10 height 10
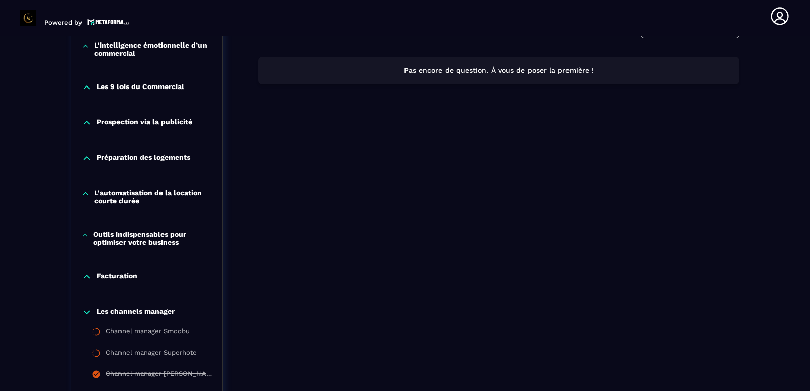
click at [86, 159] on icon at bounding box center [87, 158] width 10 height 10
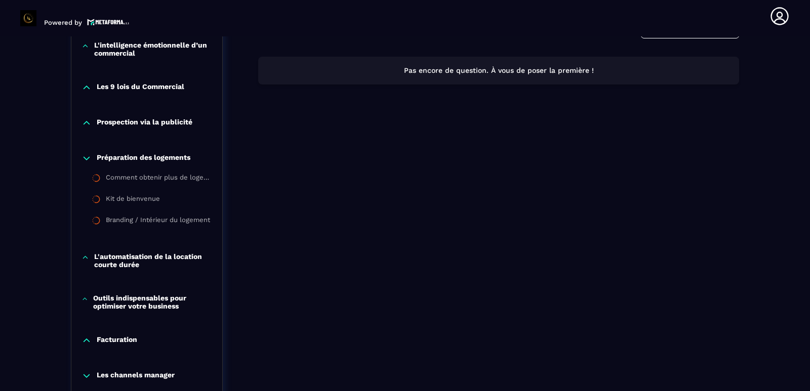
click at [86, 158] on icon at bounding box center [87, 158] width 10 height 10
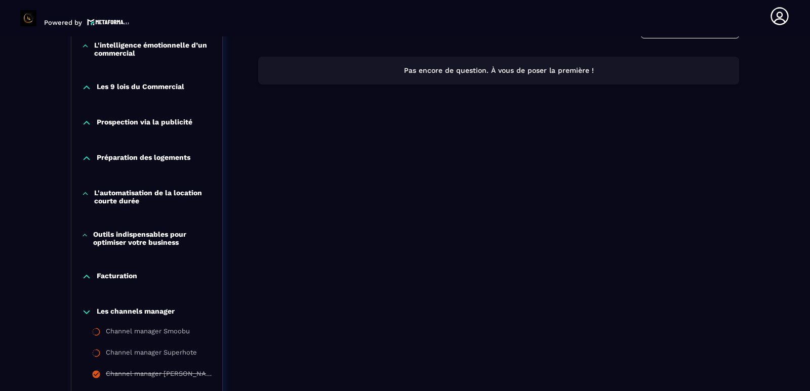
click at [87, 194] on icon at bounding box center [85, 194] width 5 height 2
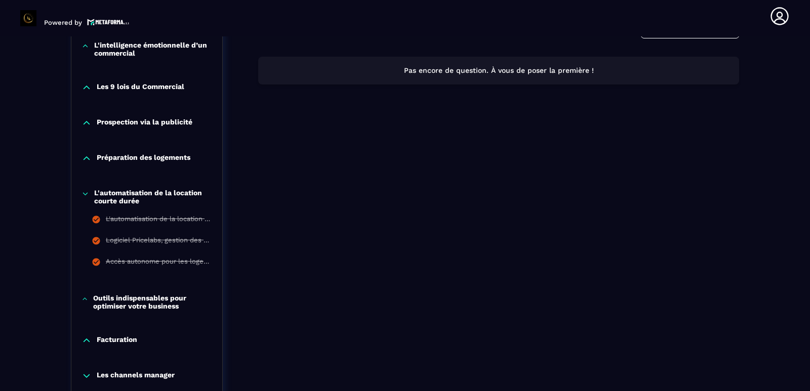
click at [87, 195] on icon at bounding box center [86, 194] width 8 height 10
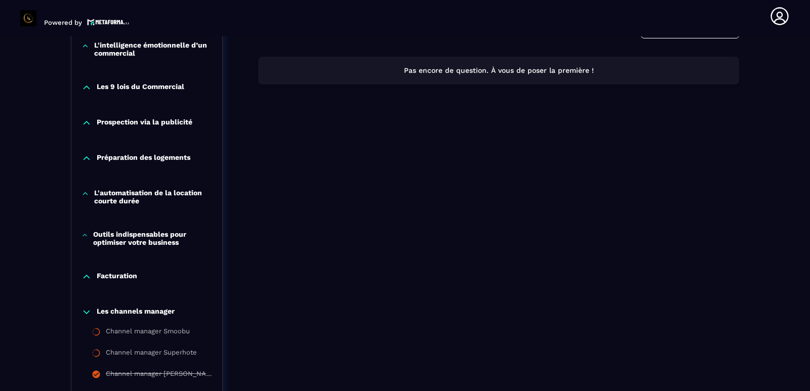
click at [87, 236] on icon at bounding box center [85, 235] width 7 height 10
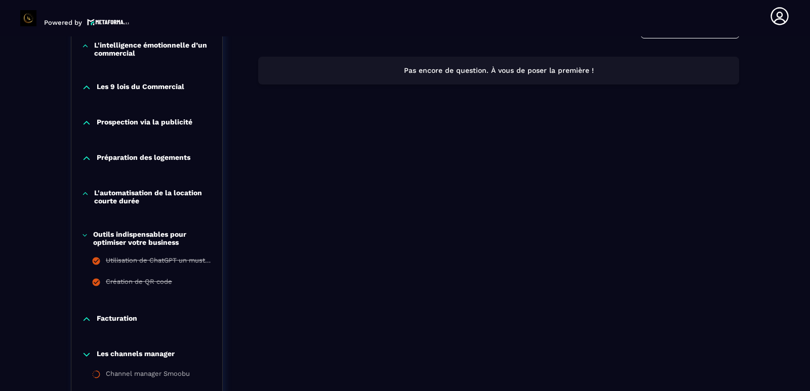
click at [86, 235] on icon at bounding box center [85, 235] width 7 height 10
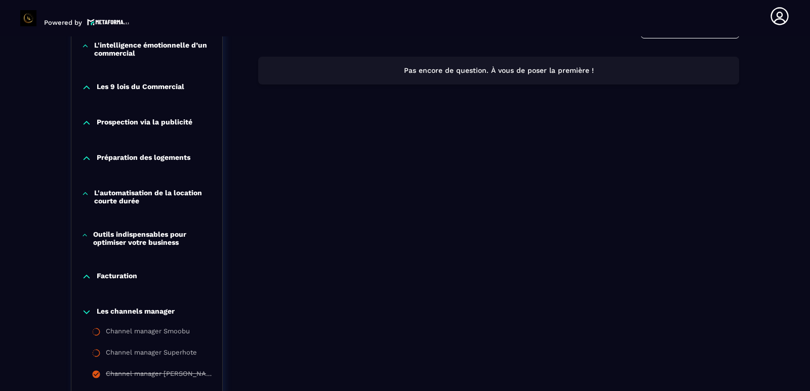
click at [88, 276] on icon at bounding box center [87, 277] width 10 height 10
click at [86, 277] on icon at bounding box center [87, 276] width 6 height 3
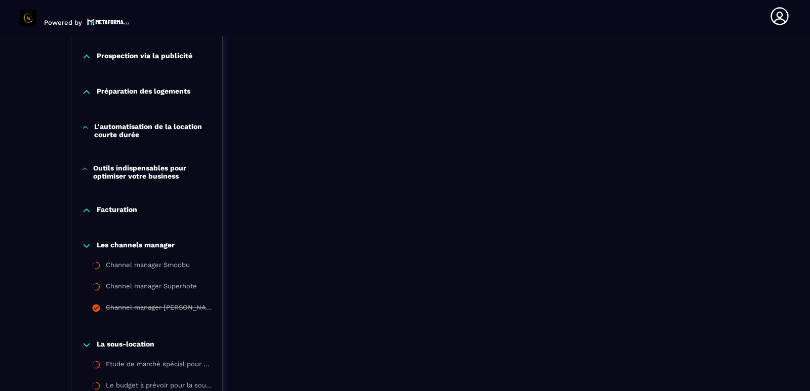
scroll to position [814, 0]
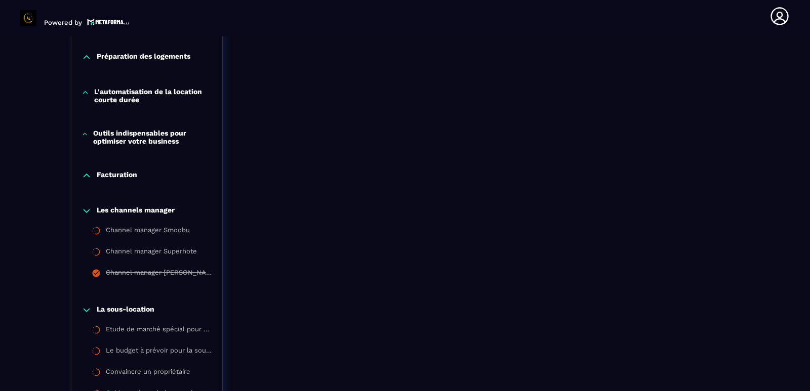
click at [89, 213] on icon at bounding box center [87, 211] width 10 height 10
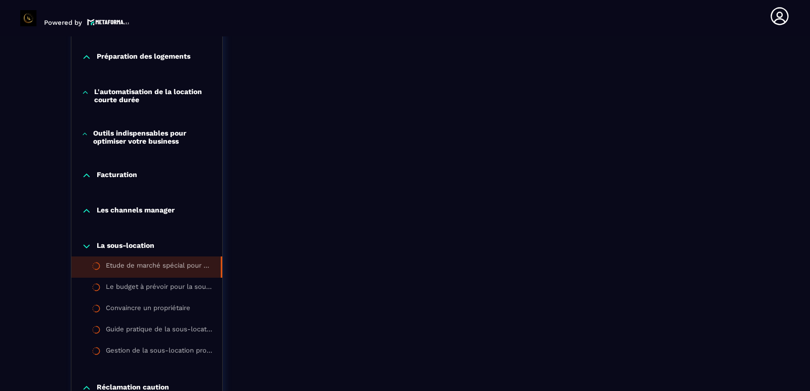
scroll to position [865, 0]
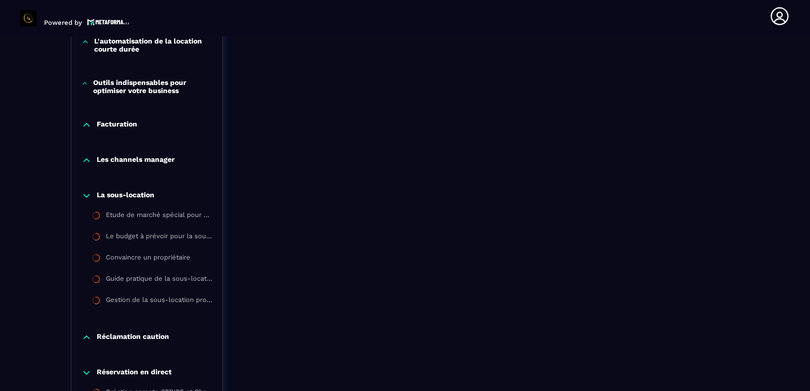
click at [85, 198] on icon at bounding box center [87, 196] width 10 height 10
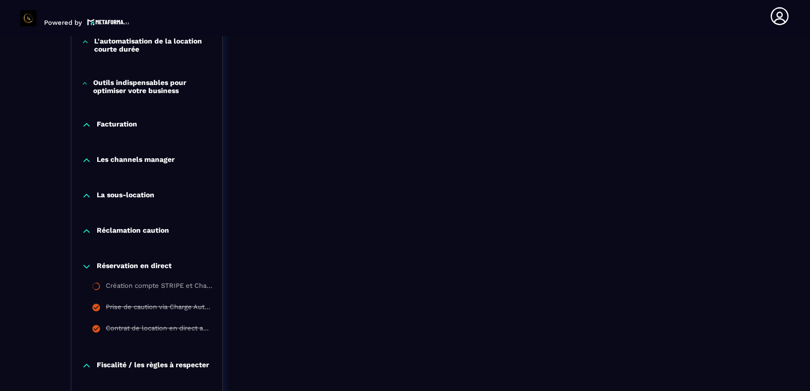
click at [89, 230] on icon at bounding box center [87, 231] width 10 height 10
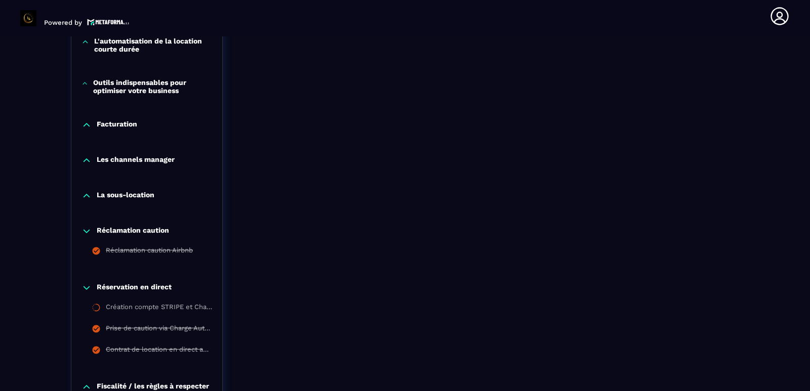
click at [89, 230] on icon at bounding box center [87, 231] width 10 height 10
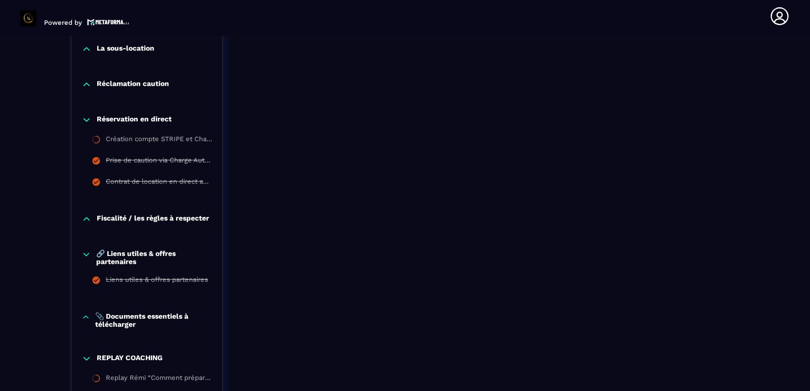
scroll to position [1017, 0]
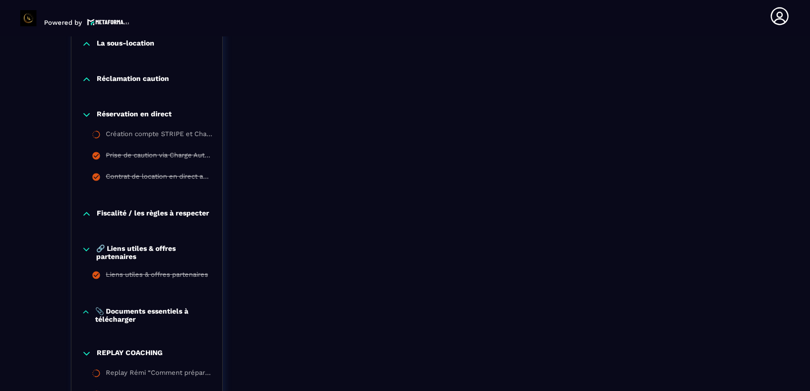
click at [87, 115] on icon at bounding box center [87, 115] width 10 height 10
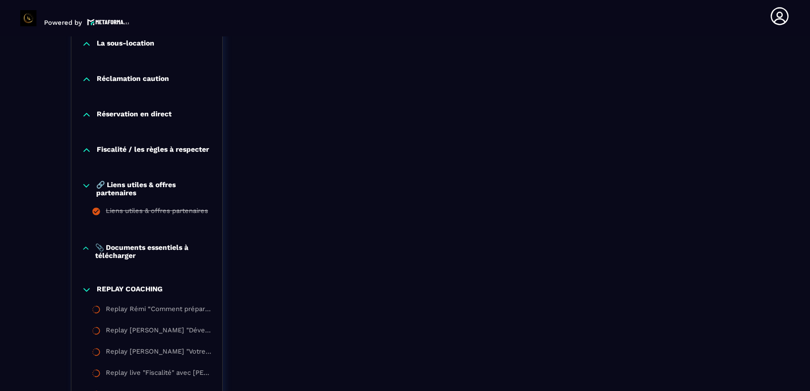
click at [86, 149] on icon at bounding box center [87, 150] width 6 height 3
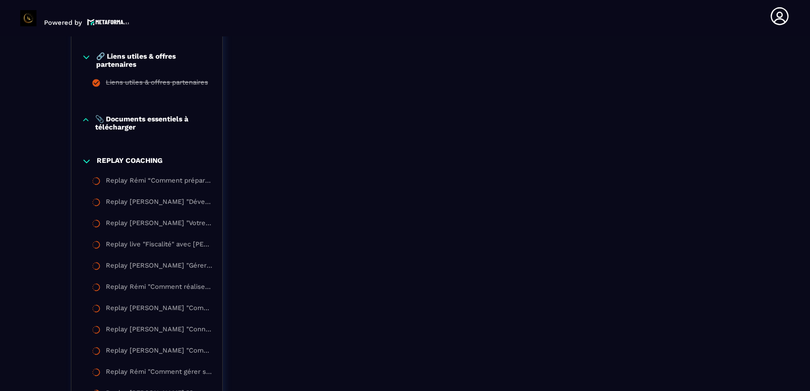
scroll to position [1320, 0]
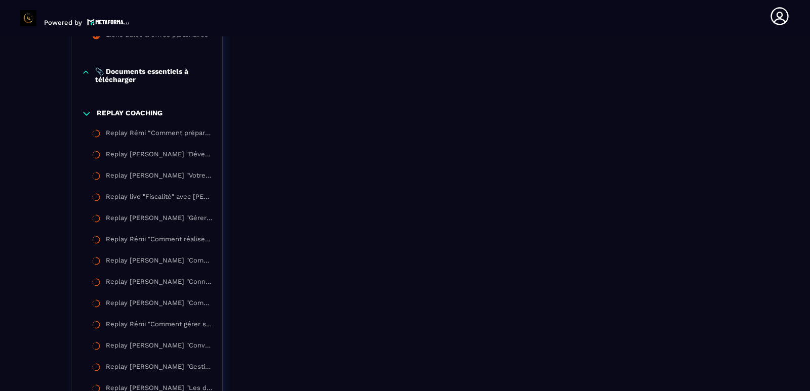
drag, startPoint x: 87, startPoint y: 117, endPoint x: 91, endPoint y: 128, distance: 11.1
click at [87, 117] on icon at bounding box center [87, 114] width 10 height 10
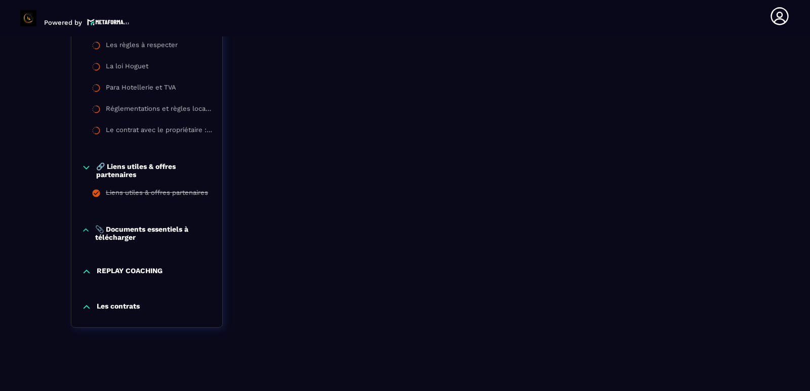
scroll to position [1165, 0]
click at [89, 308] on icon at bounding box center [87, 307] width 6 height 3
click at [89, 308] on icon at bounding box center [87, 307] width 10 height 10
click at [89, 308] on icon at bounding box center [87, 307] width 6 height 3
click at [103, 306] on p "Les contrats" at bounding box center [118, 307] width 43 height 10
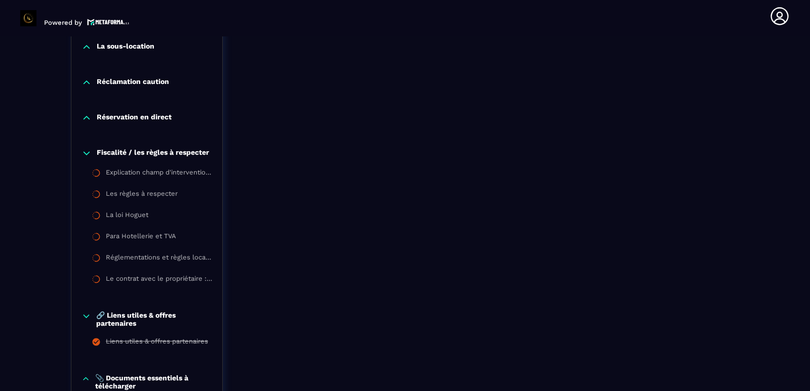
scroll to position [963, 0]
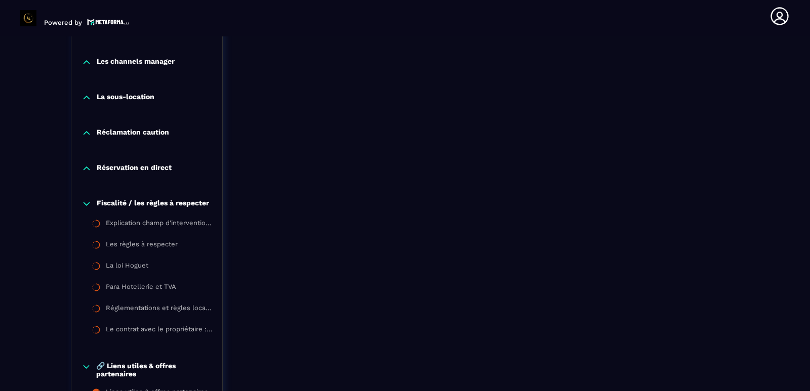
click at [85, 205] on icon at bounding box center [87, 204] width 10 height 10
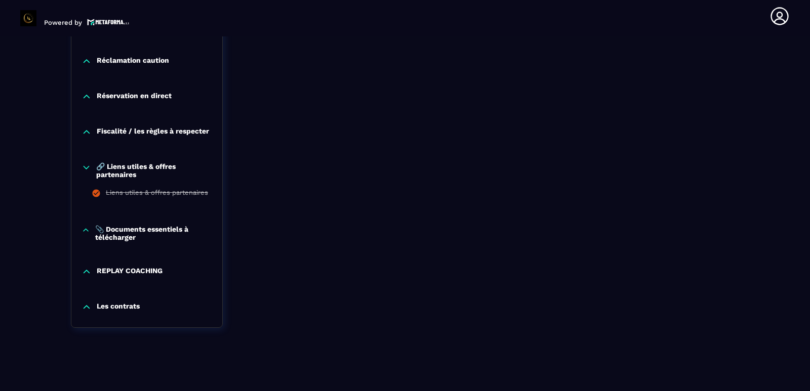
scroll to position [1038, 0]
click at [84, 166] on icon at bounding box center [87, 167] width 6 height 3
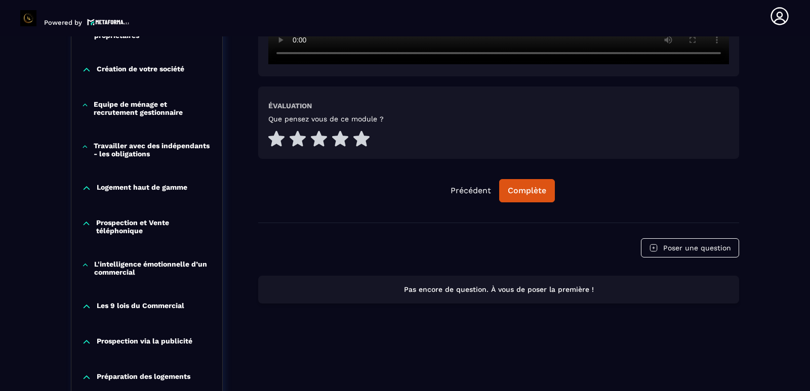
scroll to position [460, 0]
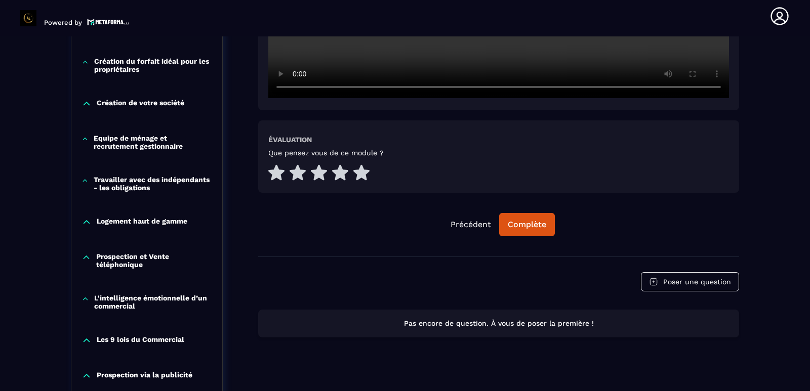
click at [88, 256] on icon at bounding box center [87, 258] width 10 height 10
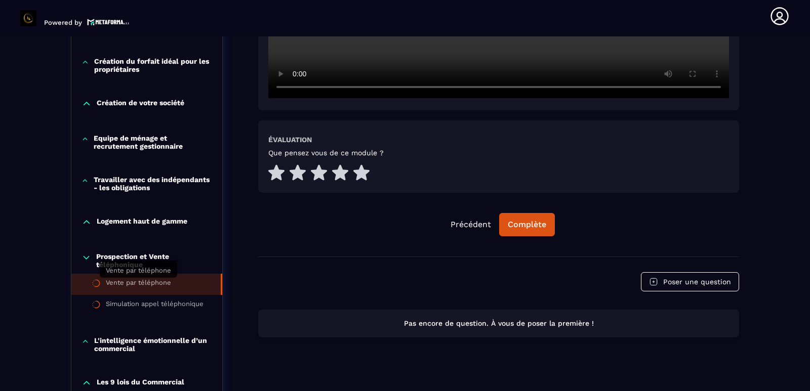
click at [127, 287] on div "Vente par téléphone" at bounding box center [138, 284] width 65 height 11
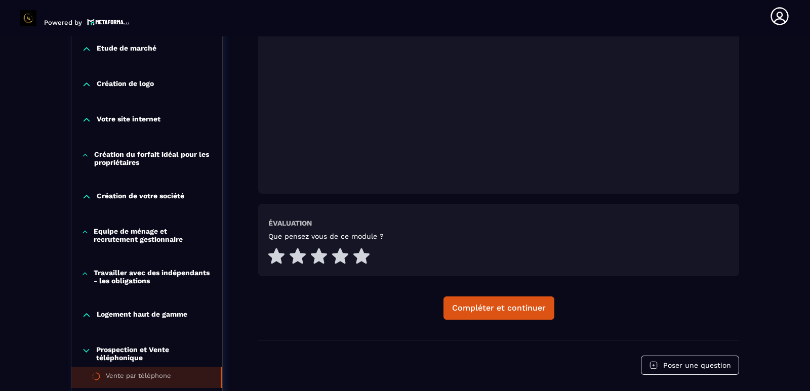
scroll to position [358, 0]
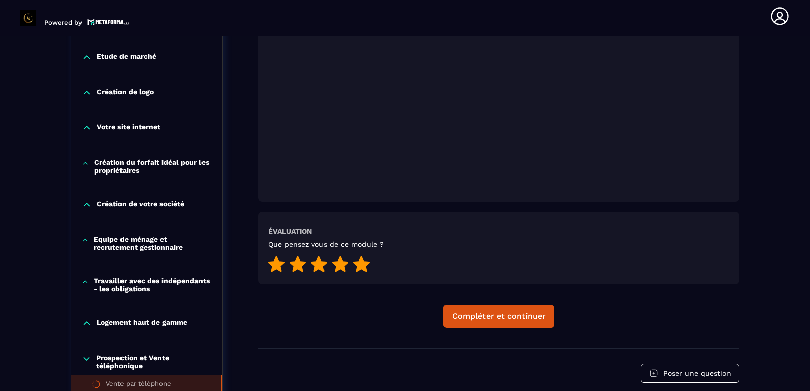
click at [362, 264] on icon at bounding box center [361, 264] width 16 height 16
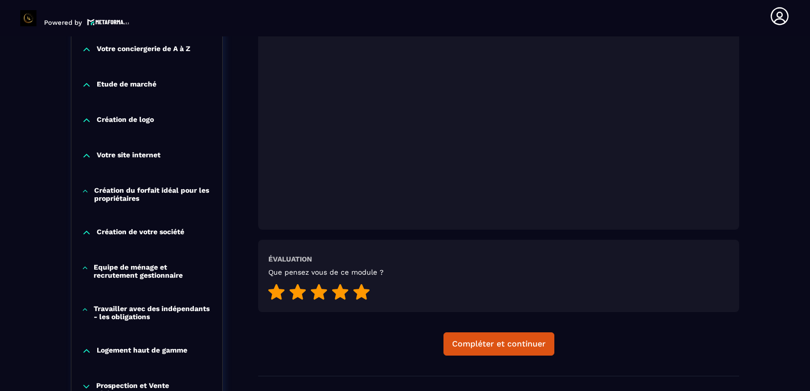
scroll to position [354, 0]
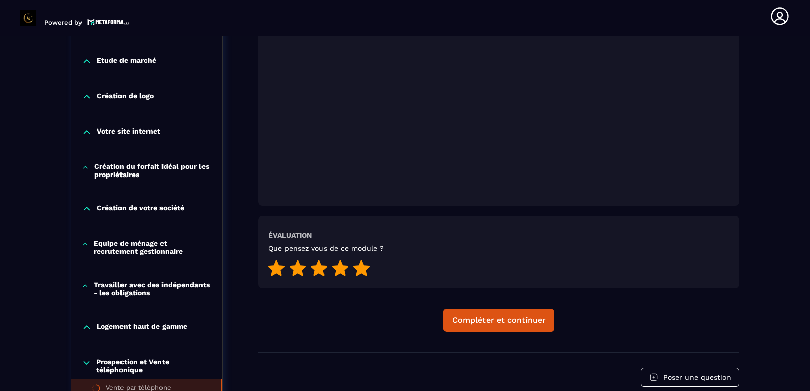
click at [362, 196] on div at bounding box center [498, 38] width 481 height 335
click at [500, 321] on div "Compléter et continuer" at bounding box center [499, 320] width 94 height 10
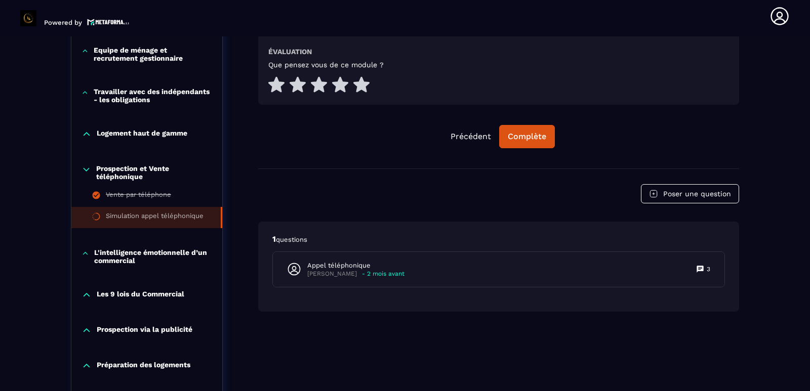
scroll to position [561, 0]
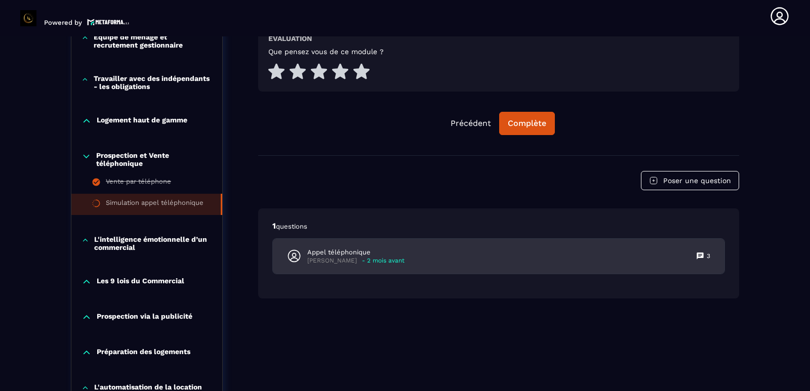
click at [386, 258] on p "- 2 mois avant" at bounding box center [383, 261] width 43 height 8
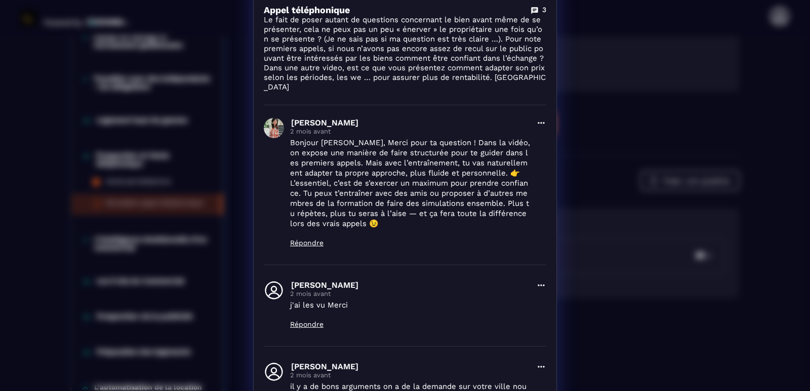
scroll to position [0, 0]
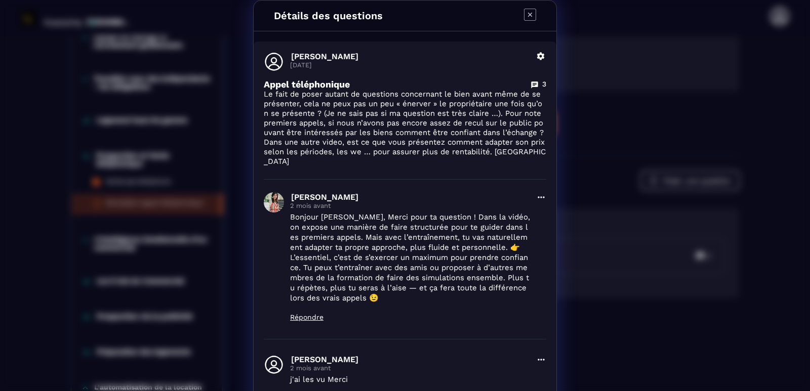
click at [529, 11] on icon "Modal window" at bounding box center [530, 15] width 12 height 12
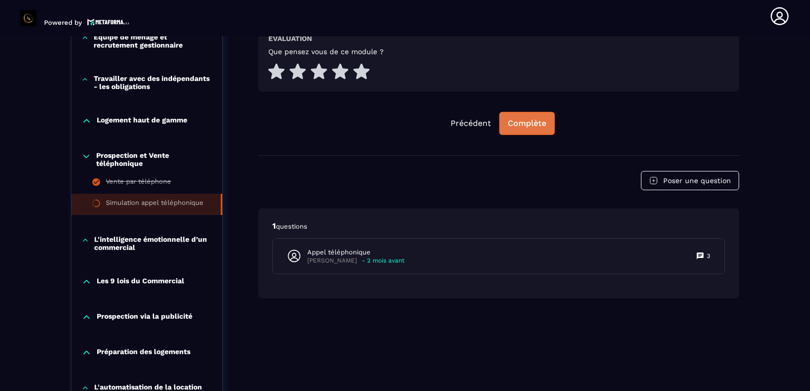
click at [530, 123] on div "Complète" at bounding box center [527, 123] width 38 height 10
click at [361, 77] on icon at bounding box center [361, 71] width 16 height 16
click at [528, 123] on div "Continuer" at bounding box center [526, 123] width 39 height 10
click at [532, 127] on div "Continuer" at bounding box center [526, 123] width 39 height 10
click at [85, 155] on icon at bounding box center [87, 156] width 10 height 10
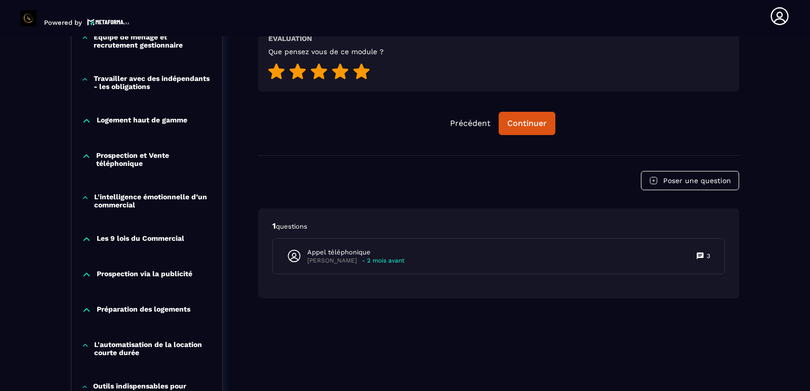
click at [117, 201] on p "L'intelligence émotionnelle d’un commercial" at bounding box center [153, 201] width 118 height 16
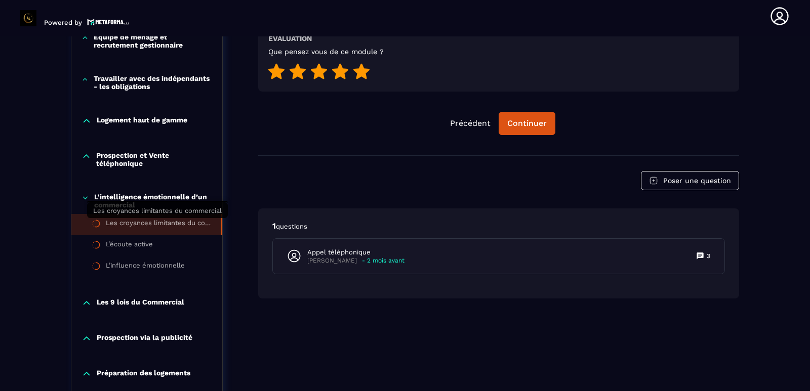
click at [120, 223] on div "Les croyances limitantes du commercial" at bounding box center [158, 224] width 105 height 11
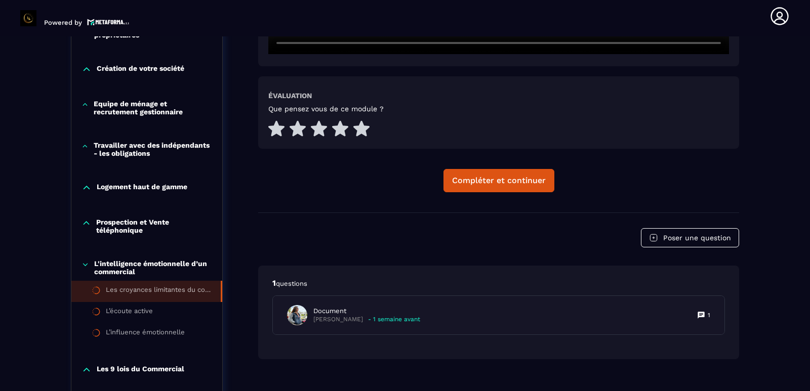
scroll to position [510, 0]
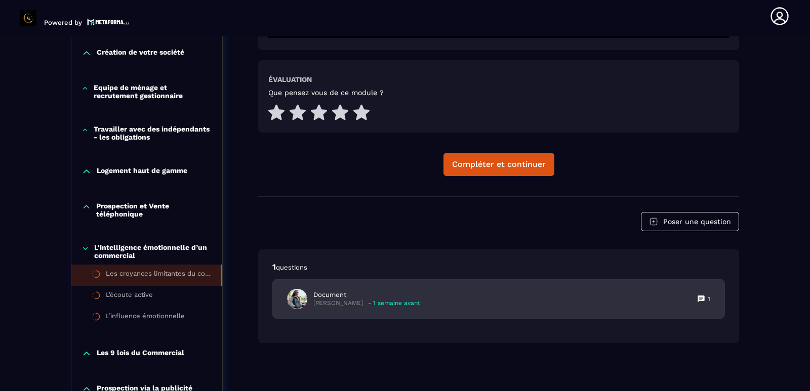
click at [407, 303] on p "- 1 semaine avant" at bounding box center [394, 304] width 52 height 8
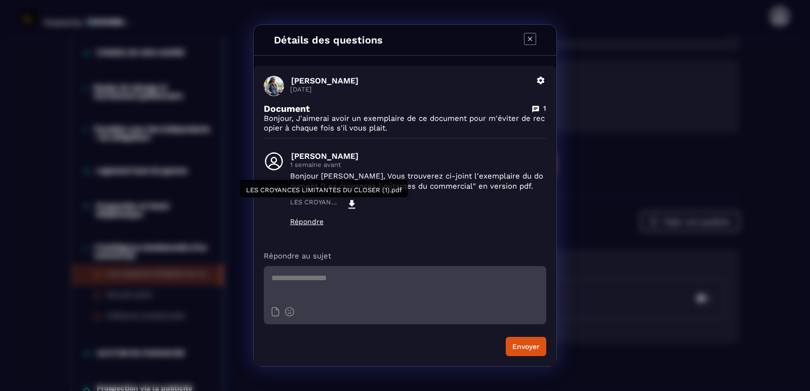
click at [354, 205] on icon "Modal window" at bounding box center [351, 204] width 7 height 9
click at [530, 35] on icon "Modal window" at bounding box center [530, 39] width 12 height 12
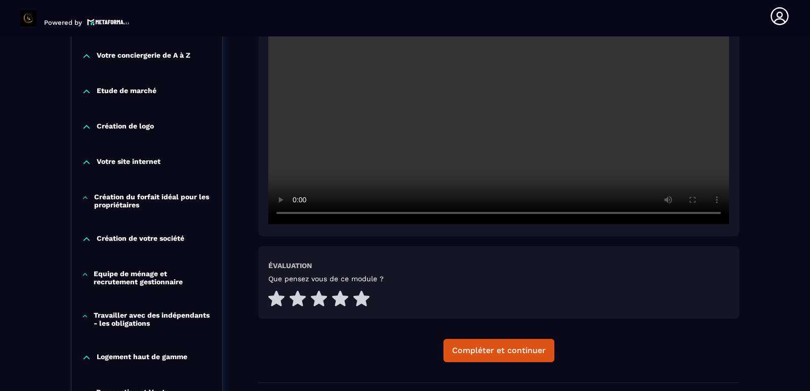
scroll to position [308, 0]
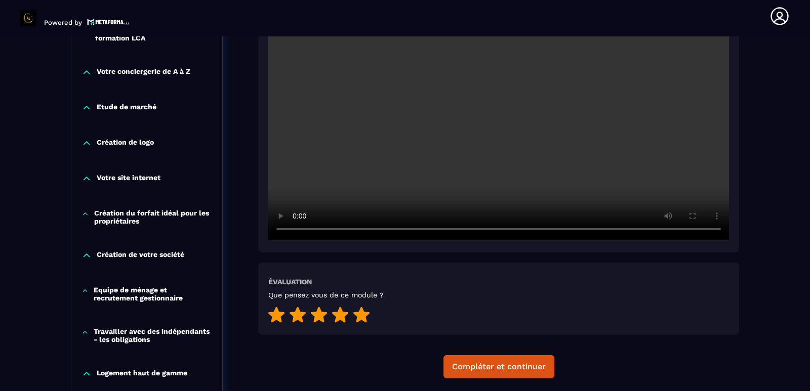
click at [362, 317] on icon at bounding box center [361, 315] width 16 height 16
click at [510, 369] on div "Compléter et continuer" at bounding box center [499, 367] width 94 height 10
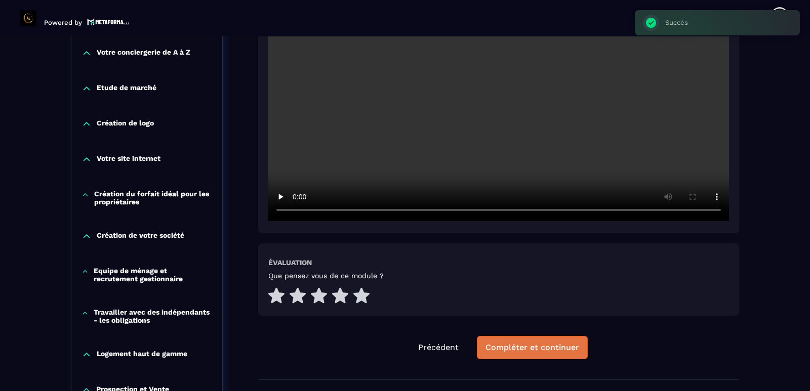
scroll to position [358, 0]
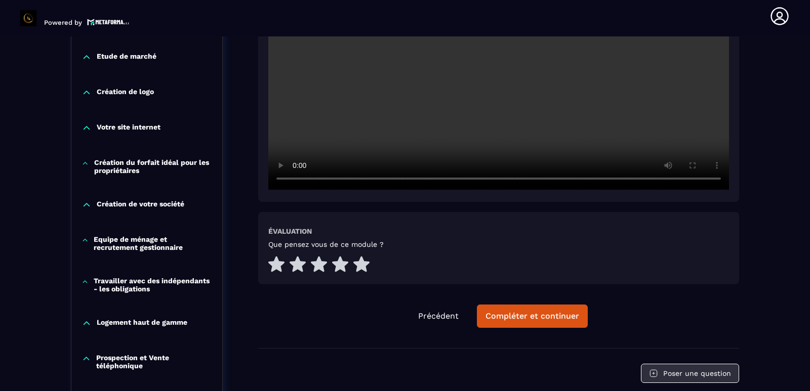
click at [675, 376] on button "Poser une question" at bounding box center [690, 373] width 98 height 19
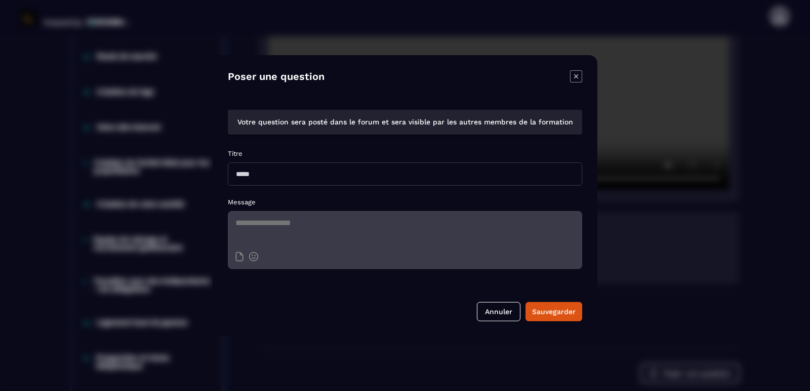
click at [290, 178] on input "Modal window" at bounding box center [405, 173] width 354 height 23
type input "**********"
click at [340, 227] on textarea "Modal window" at bounding box center [405, 228] width 354 height 35
click at [300, 225] on textarea "**********" at bounding box center [405, 228] width 354 height 35
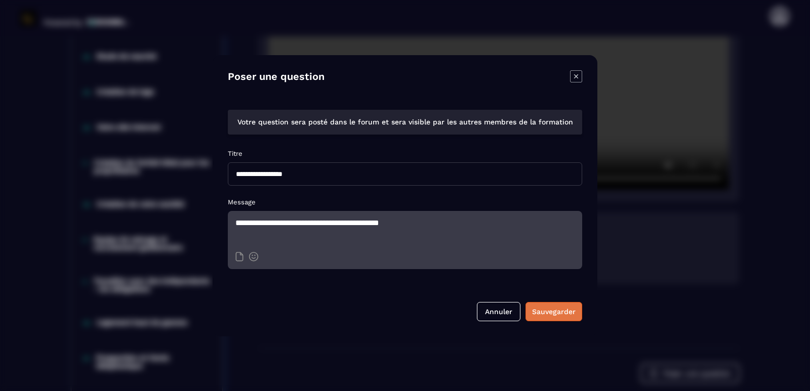
type textarea "**********"
click at [567, 315] on div "Sauvegarder" at bounding box center [554, 312] width 44 height 10
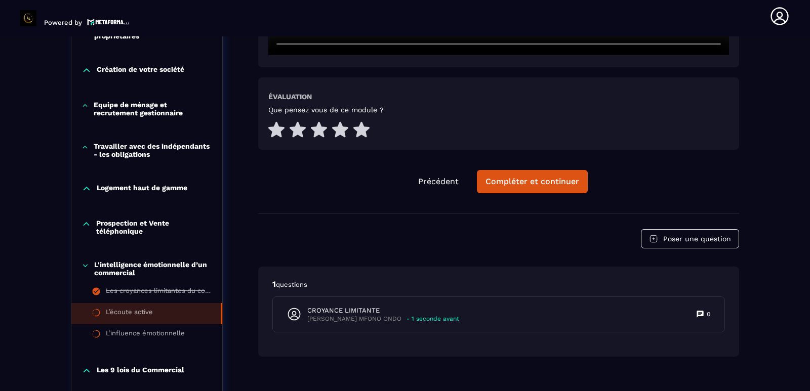
scroll to position [510, 0]
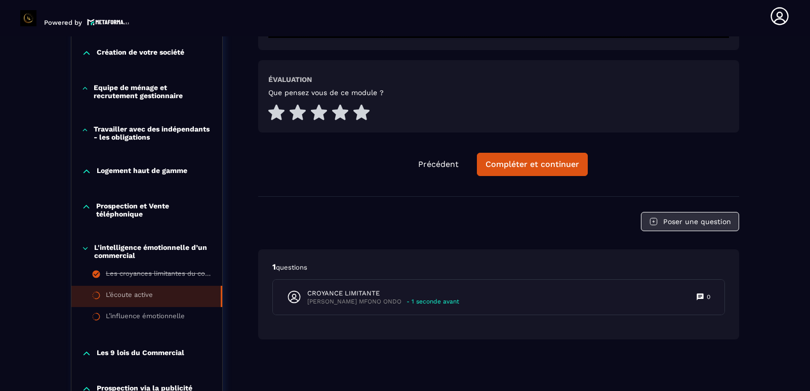
click at [700, 224] on button "Poser une question" at bounding box center [690, 221] width 98 height 19
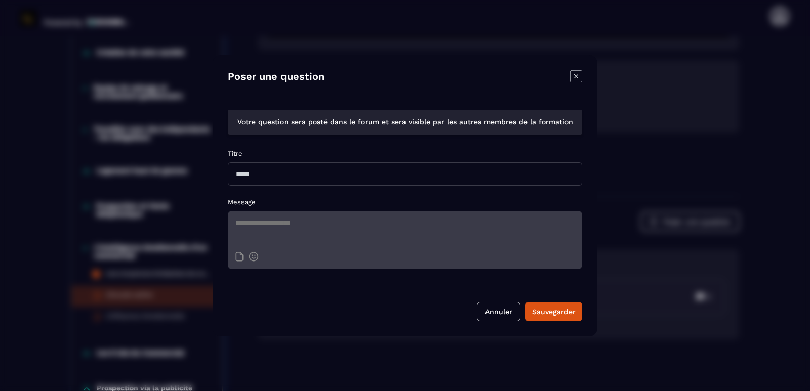
click at [325, 174] on input "Modal window" at bounding box center [405, 173] width 354 height 23
type input "**********"
click at [271, 224] on textarea "Modal window" at bounding box center [405, 228] width 354 height 35
type textarea "**********"
click at [554, 308] on div "Sauvegarder" at bounding box center [554, 312] width 44 height 10
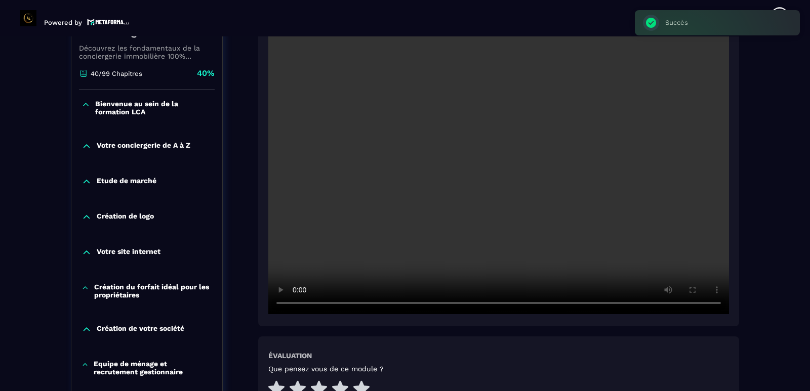
scroll to position [257, 0]
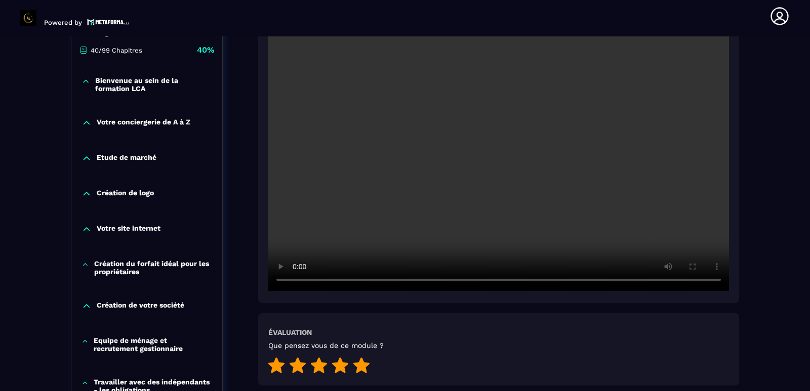
click at [362, 364] on icon at bounding box center [361, 365] width 16 height 16
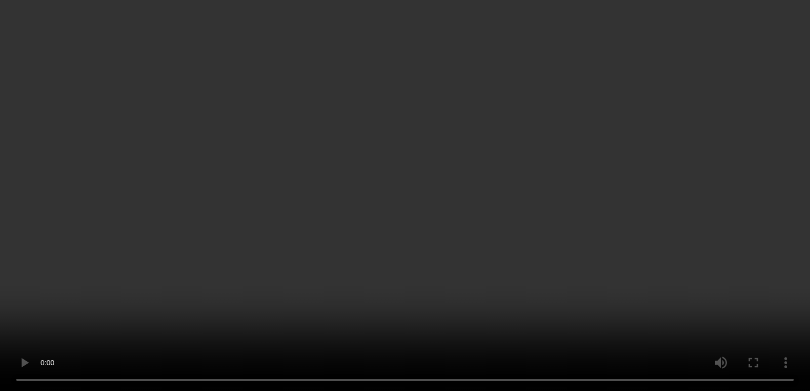
scroll to position [561, 0]
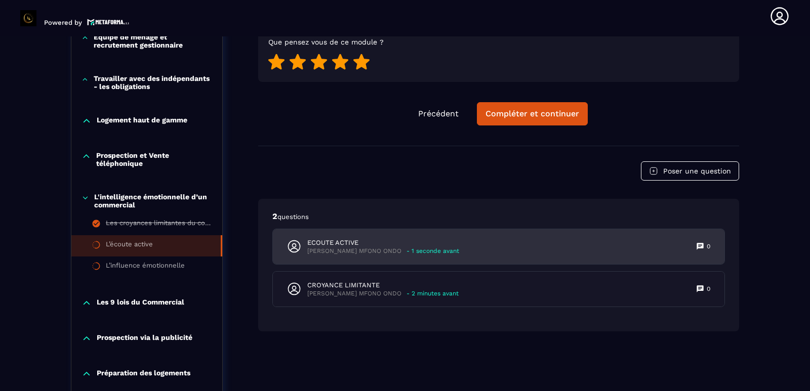
click at [505, 246] on div "ECOUTE ACTIVE Francine Lany MFONO ONDO - 1 seconde avant 0" at bounding box center [499, 246] width 452 height 35
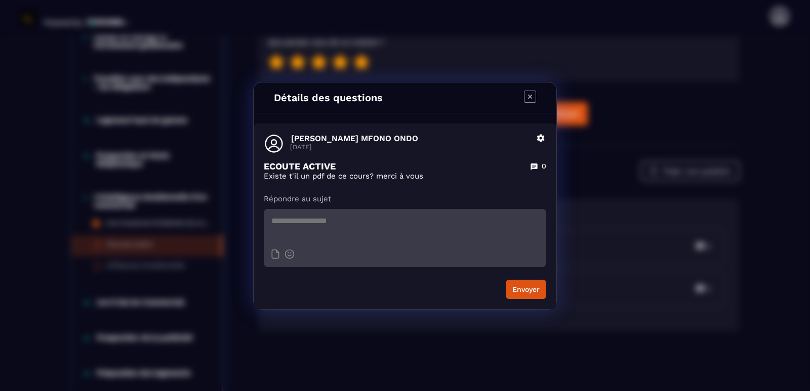
click at [533, 167] on icon "Modal window" at bounding box center [534, 167] width 8 height 8
click at [542, 138] on icon "Modal window" at bounding box center [541, 138] width 8 height 8
click at [516, 158] on button "Modifier" at bounding box center [511, 161] width 69 height 18
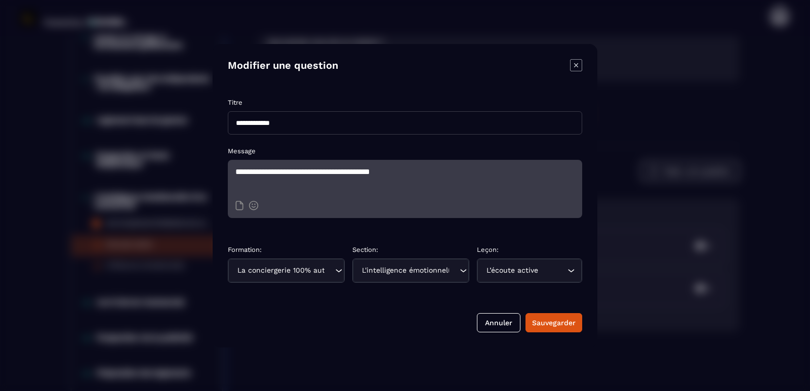
click at [358, 173] on textarea "**********" at bounding box center [405, 177] width 354 height 35
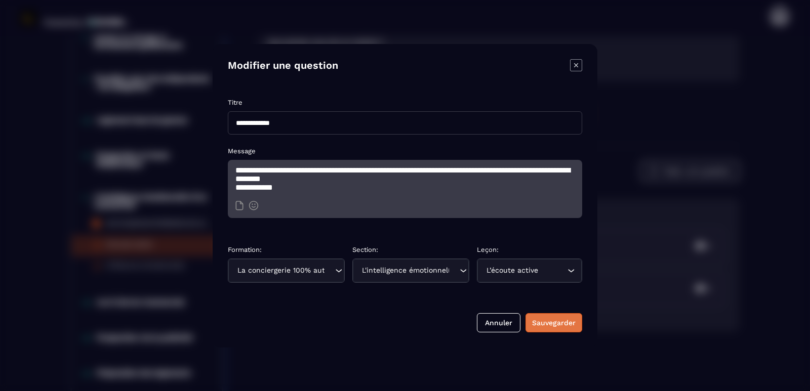
type textarea "**********"
click at [549, 319] on div "Sauvegarder" at bounding box center [554, 323] width 44 height 10
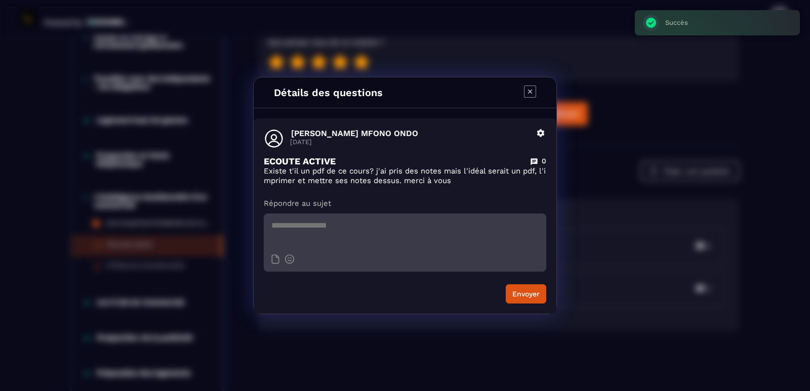
click at [525, 94] on icon "Modal window" at bounding box center [530, 92] width 12 height 12
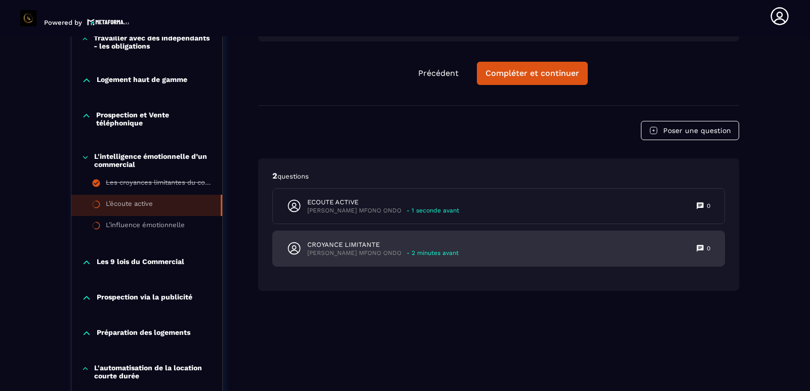
scroll to position [612, 0]
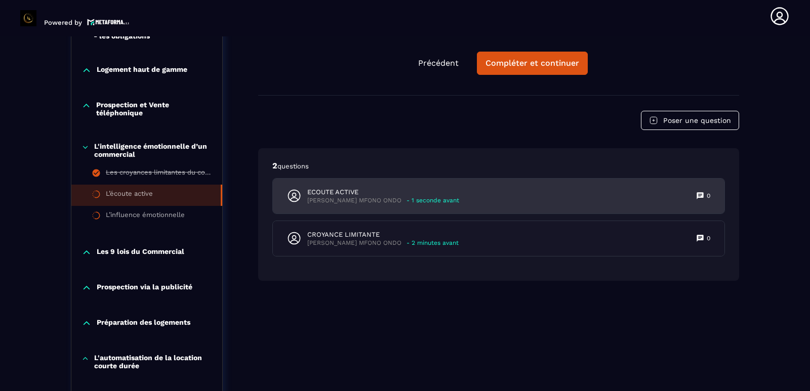
click at [439, 199] on p "- 1 seconde avant" at bounding box center [433, 201] width 53 height 8
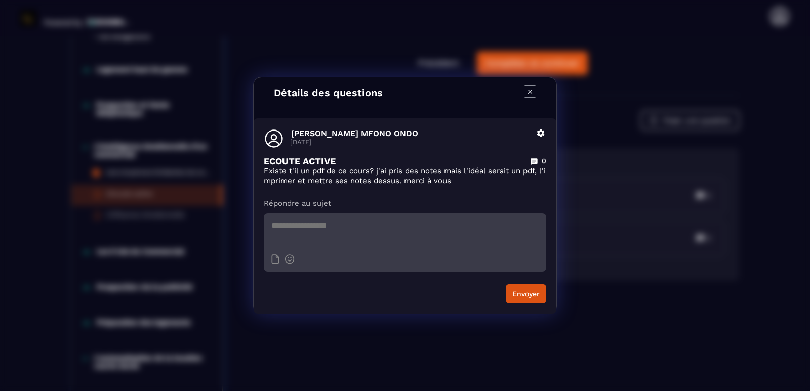
click at [538, 133] on icon "Modal window" at bounding box center [540, 133] width 9 height 9
click at [521, 156] on button "Modifier" at bounding box center [511, 156] width 69 height 18
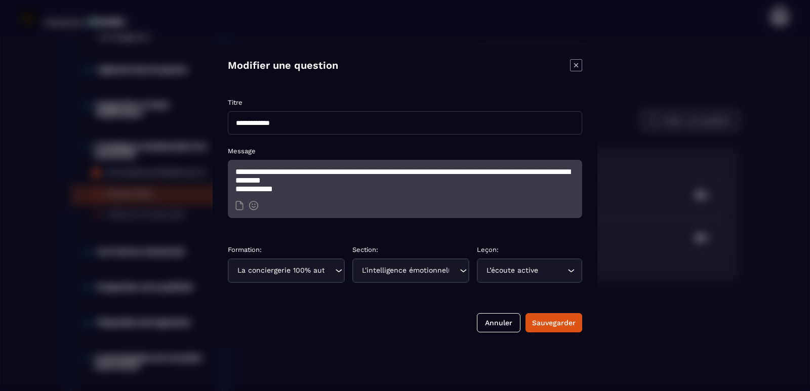
click at [392, 184] on textarea "**********" at bounding box center [405, 177] width 354 height 35
click at [253, 208] on icon "Modal window" at bounding box center [254, 205] width 10 height 10
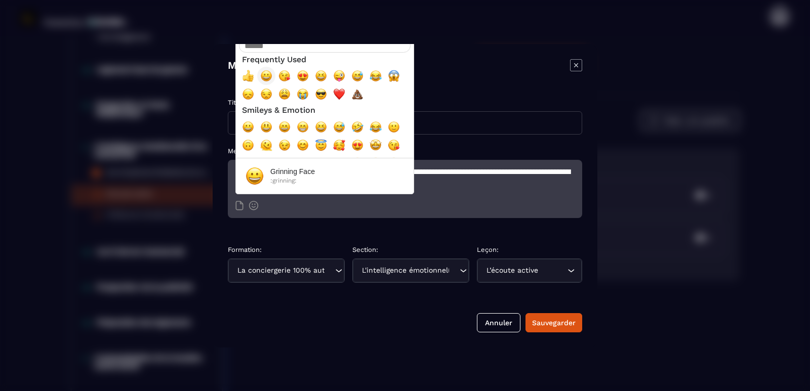
click at [266, 78] on span "😀, grinning" at bounding box center [266, 76] width 12 height 12
type textarea "**********"
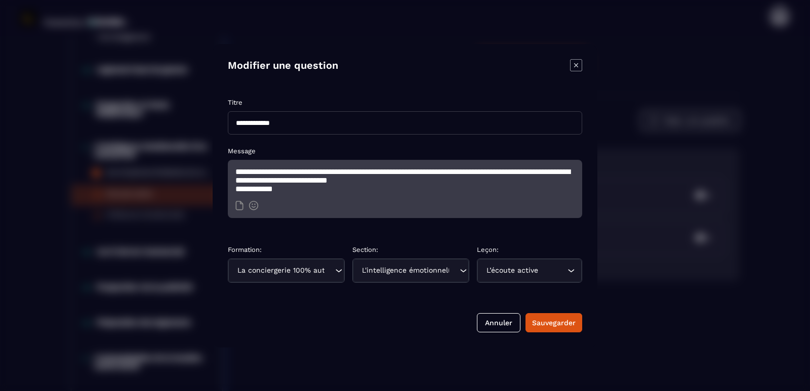
scroll to position [3, 0]
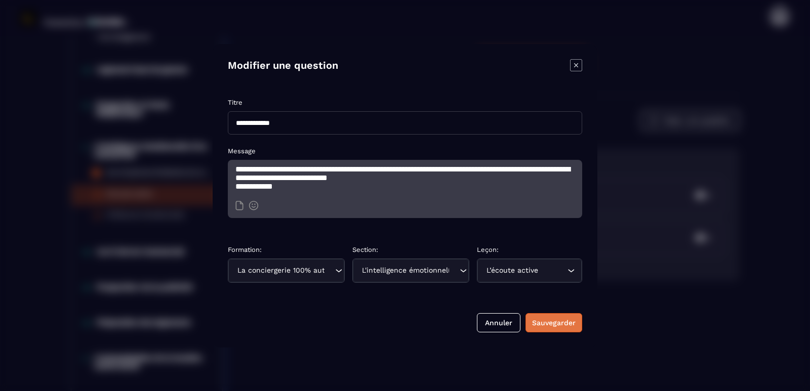
click at [561, 319] on div "Sauvegarder" at bounding box center [554, 323] width 44 height 10
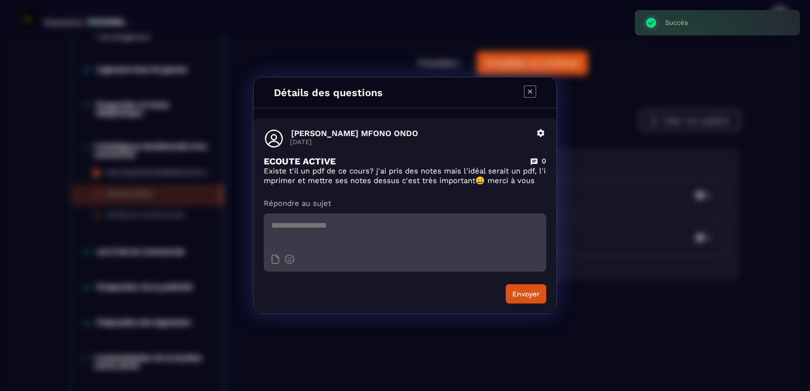
click at [525, 93] on icon "Modal window" at bounding box center [530, 92] width 12 height 12
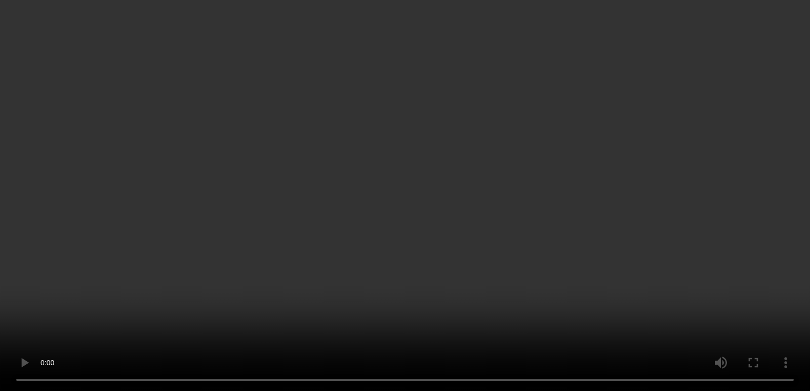
scroll to position [358, 0]
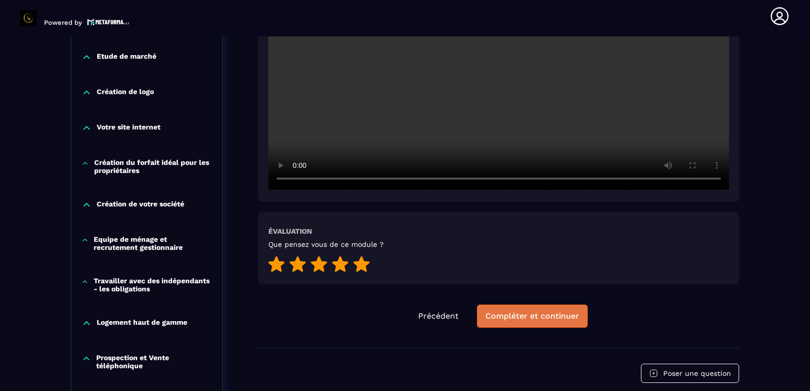
click at [553, 318] on div "Compléter et continuer" at bounding box center [532, 316] width 94 height 10
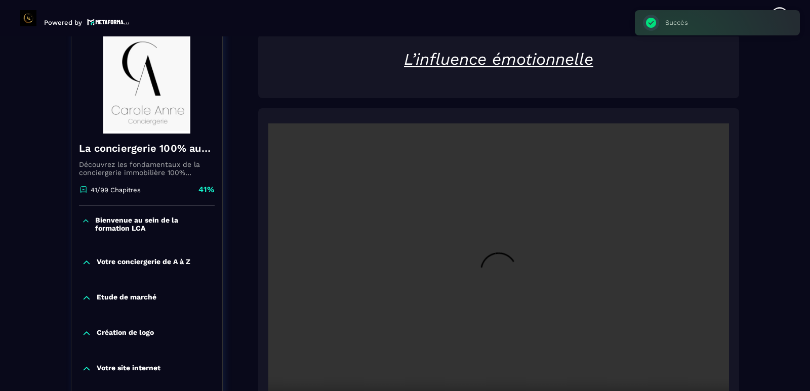
scroll to position [105, 0]
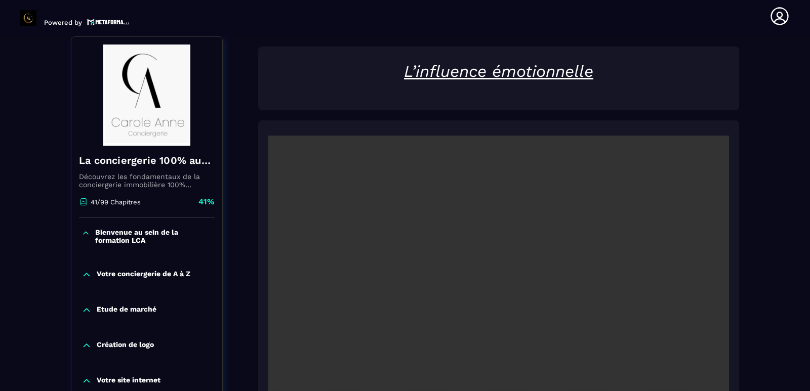
click at [779, 16] on icon at bounding box center [779, 16] width 20 height 20
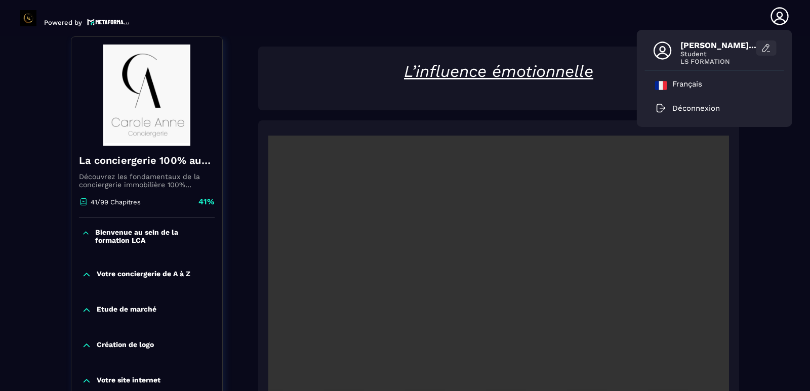
click at [765, 48] on icon at bounding box center [766, 48] width 10 height 10
click at [766, 50] on icon at bounding box center [765, 49] width 7 height 8
click at [765, 49] on icon at bounding box center [766, 48] width 10 height 10
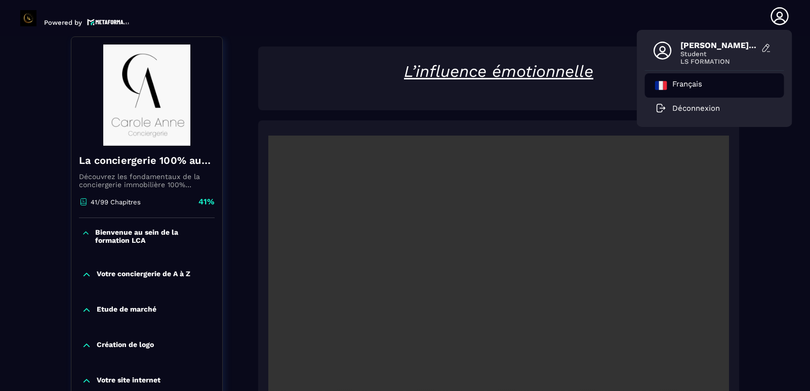
click at [692, 85] on p "Français" at bounding box center [687, 85] width 30 height 12
